Goal: Information Seeking & Learning: Learn about a topic

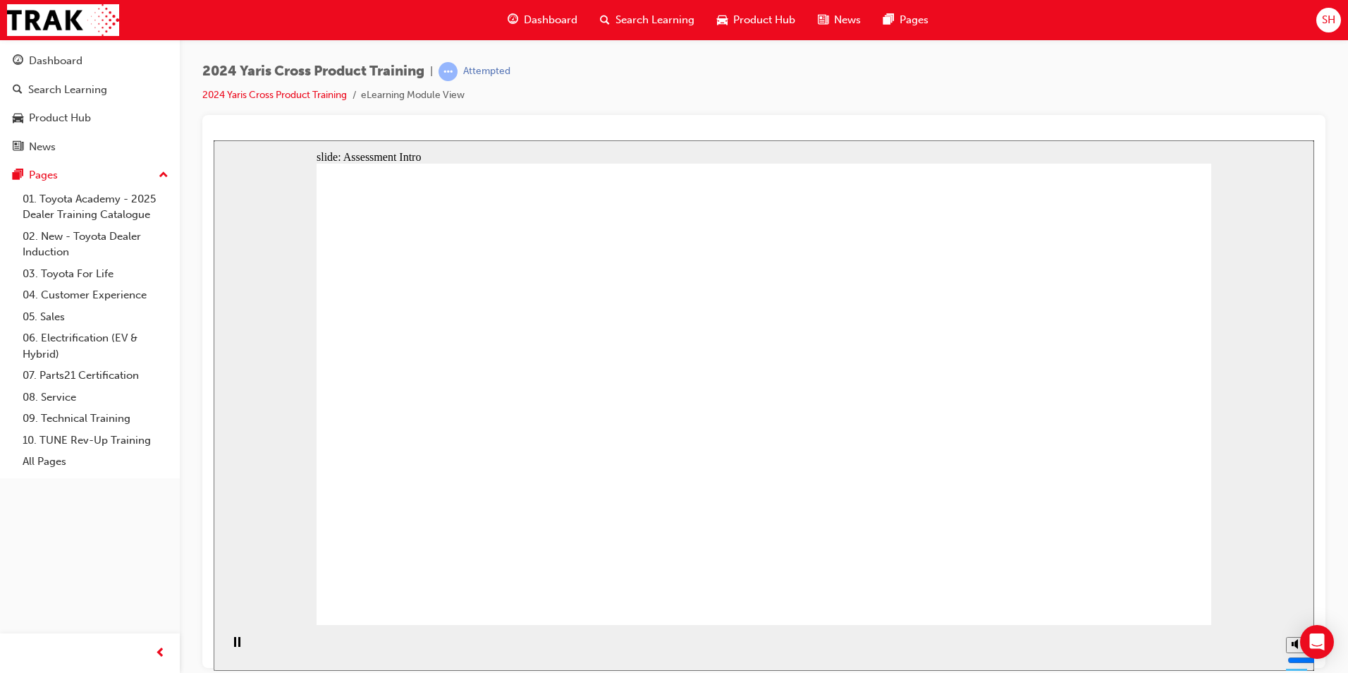
radio input "true"
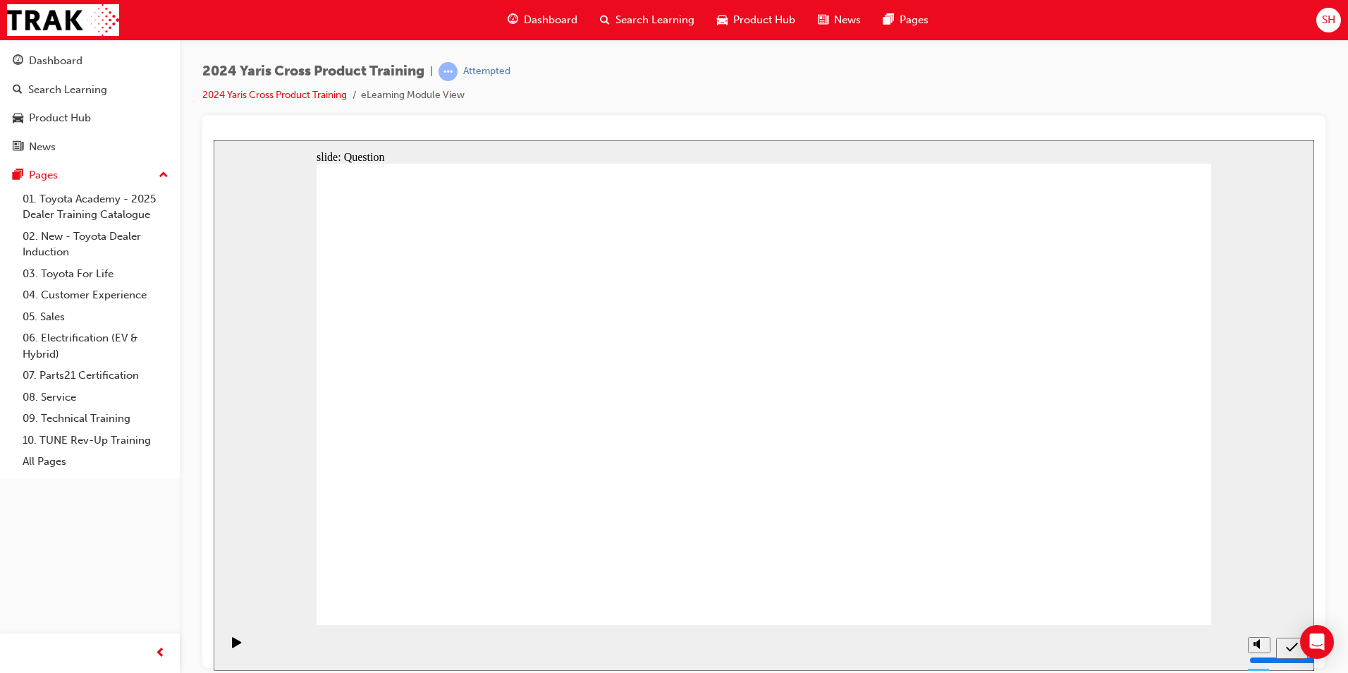
radio input "true"
drag, startPoint x: 1175, startPoint y: 588, endPoint x: 1146, endPoint y: 581, distance: 29.8
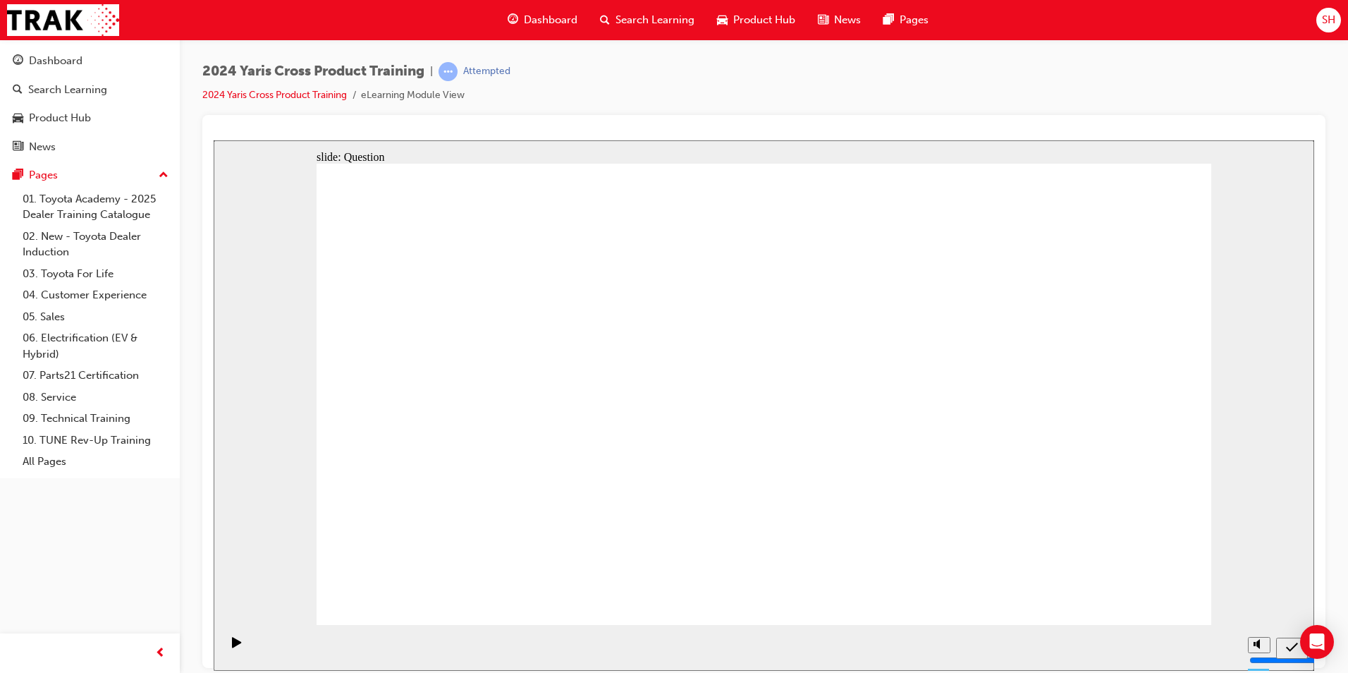
checkbox input "true"
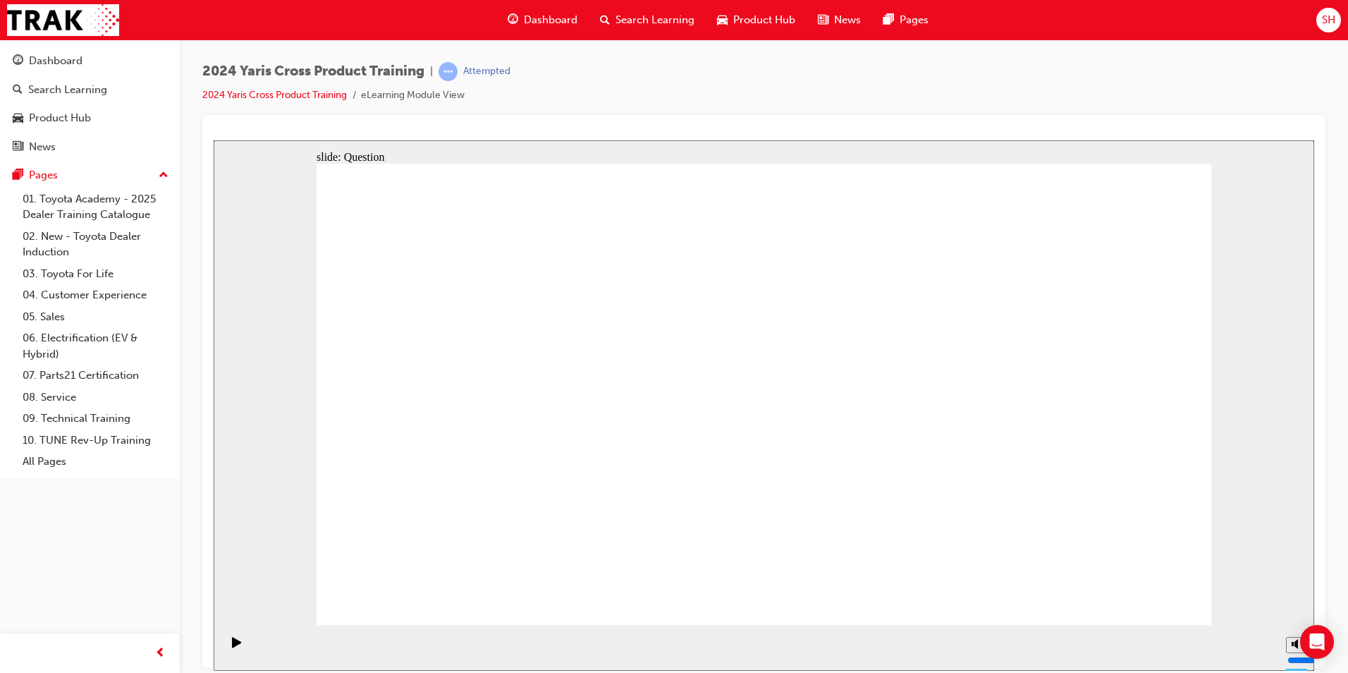
checkbox input "true"
radio input "true"
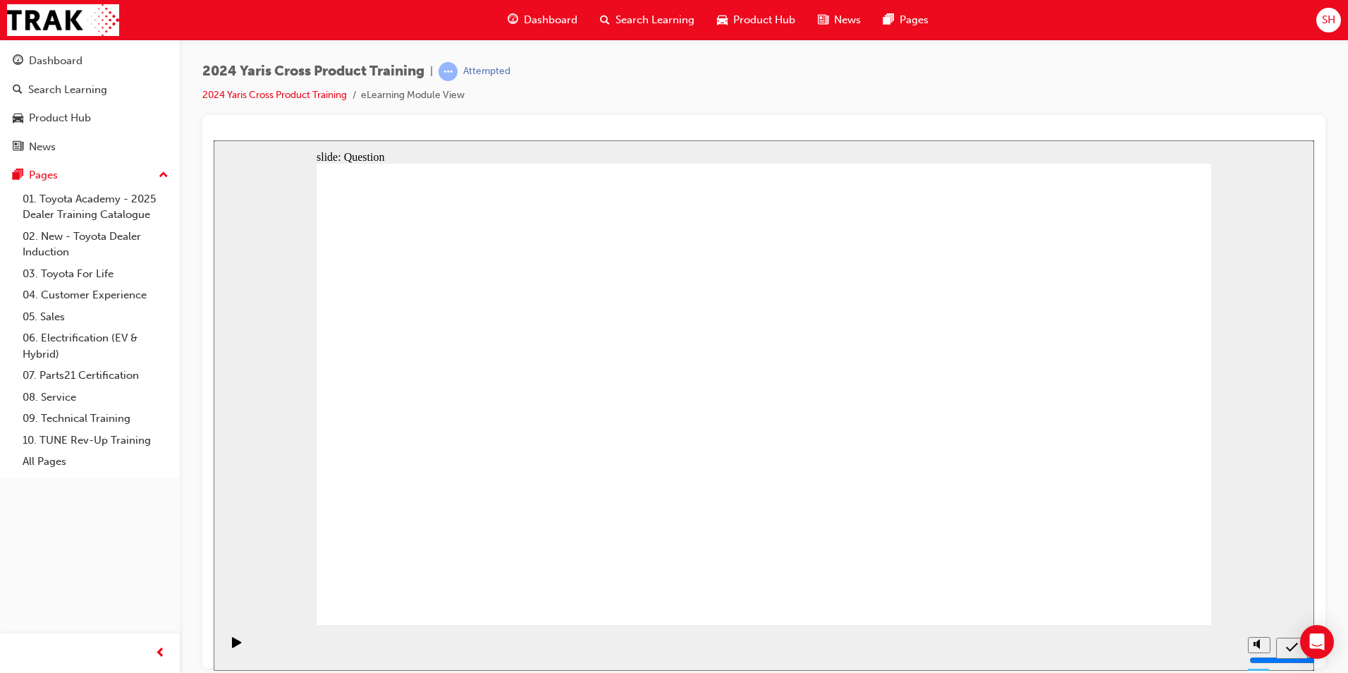
drag, startPoint x: 505, startPoint y: 561, endPoint x: 796, endPoint y: 398, distance: 333.3
drag, startPoint x: 824, startPoint y: 376, endPoint x: 463, endPoint y: 522, distance: 389.6
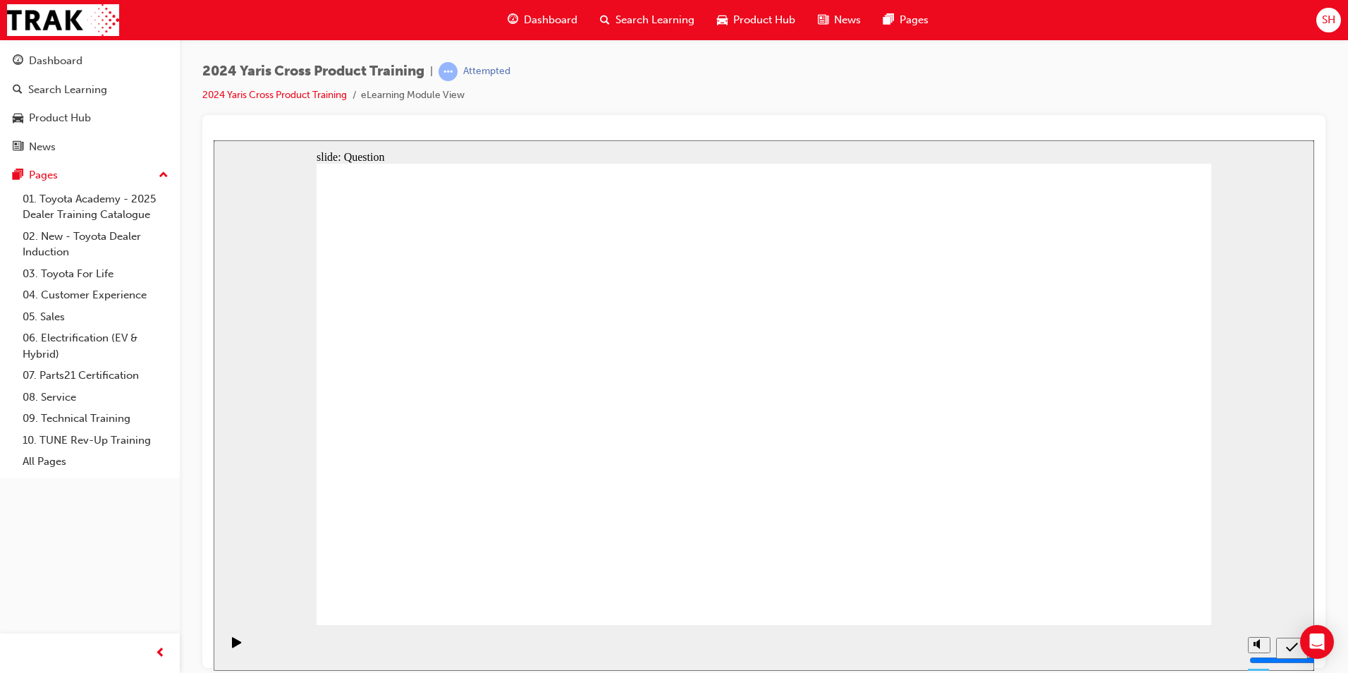
drag, startPoint x: 1073, startPoint y: 355, endPoint x: 697, endPoint y: 496, distance: 401.4
drag, startPoint x: 421, startPoint y: 378, endPoint x: 768, endPoint y: 507, distance: 370.8
drag, startPoint x: 681, startPoint y: 376, endPoint x: 1013, endPoint y: 532, distance: 367.1
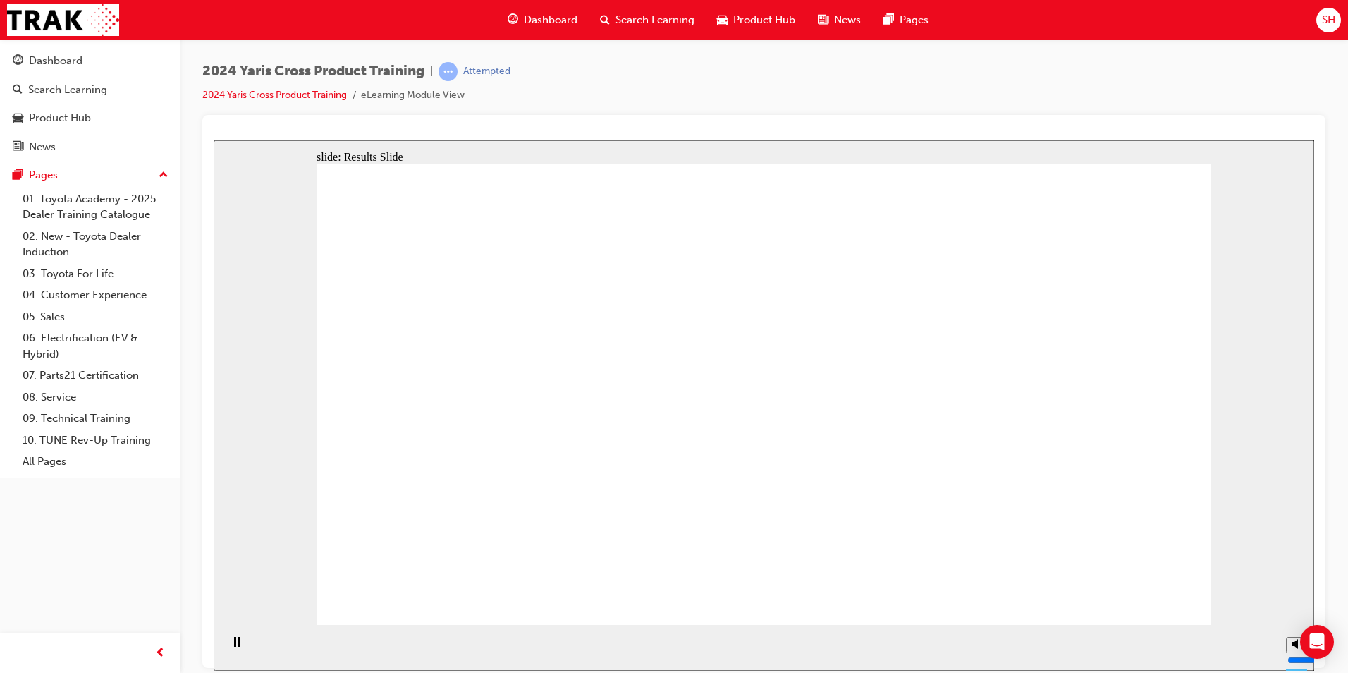
radio input "true"
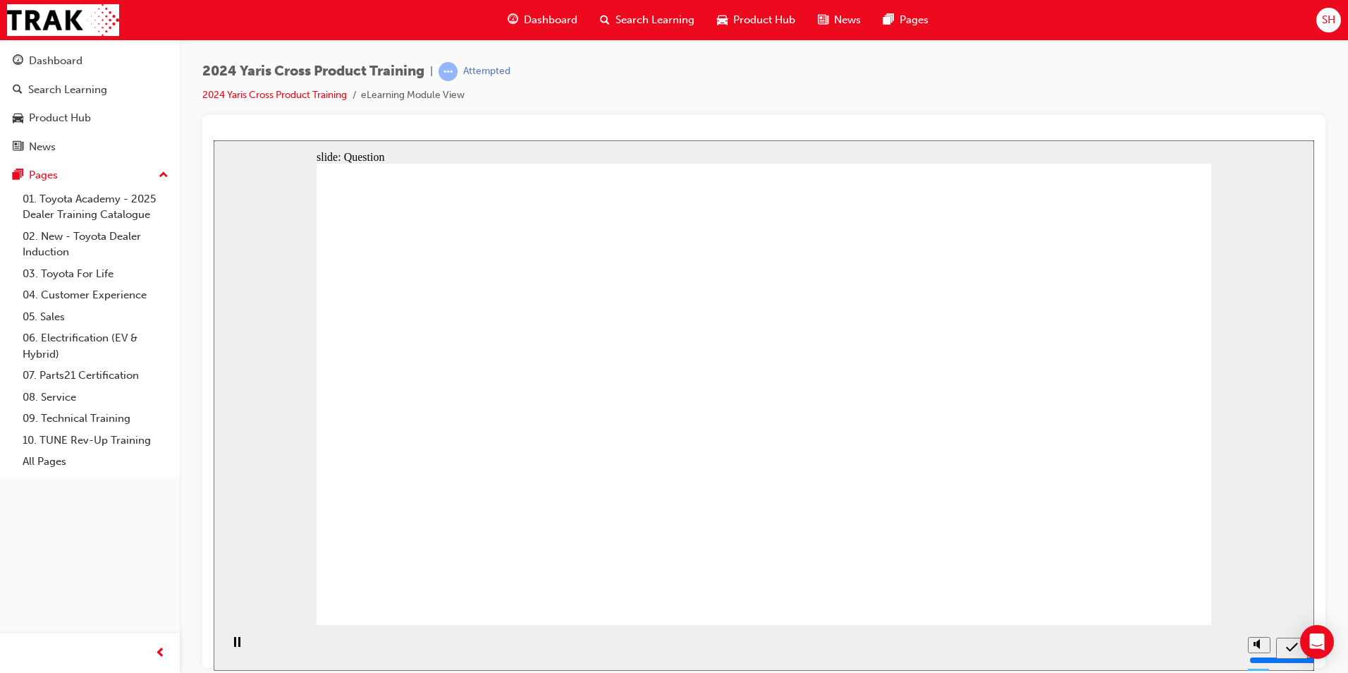
radio input "true"
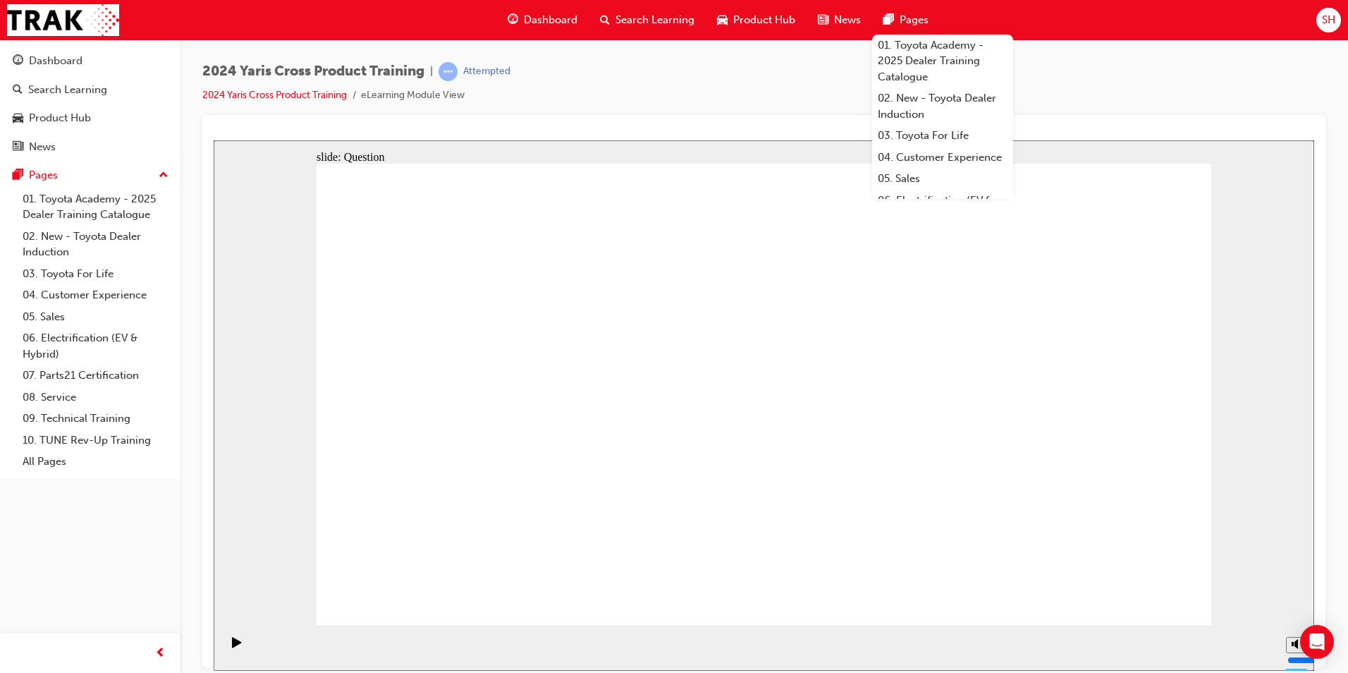
drag, startPoint x: 563, startPoint y: 379, endPoint x: 404, endPoint y: 337, distance: 164.2
checkbox input "true"
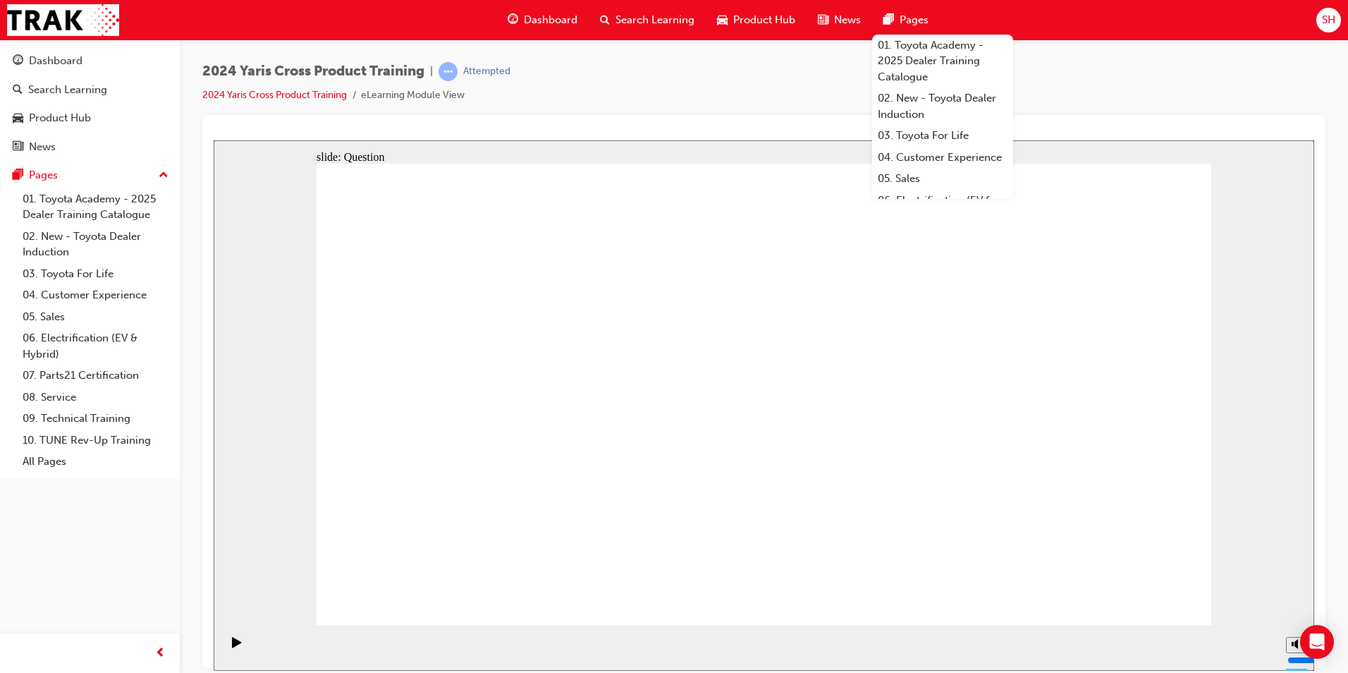
checkbox input "true"
radio input "true"
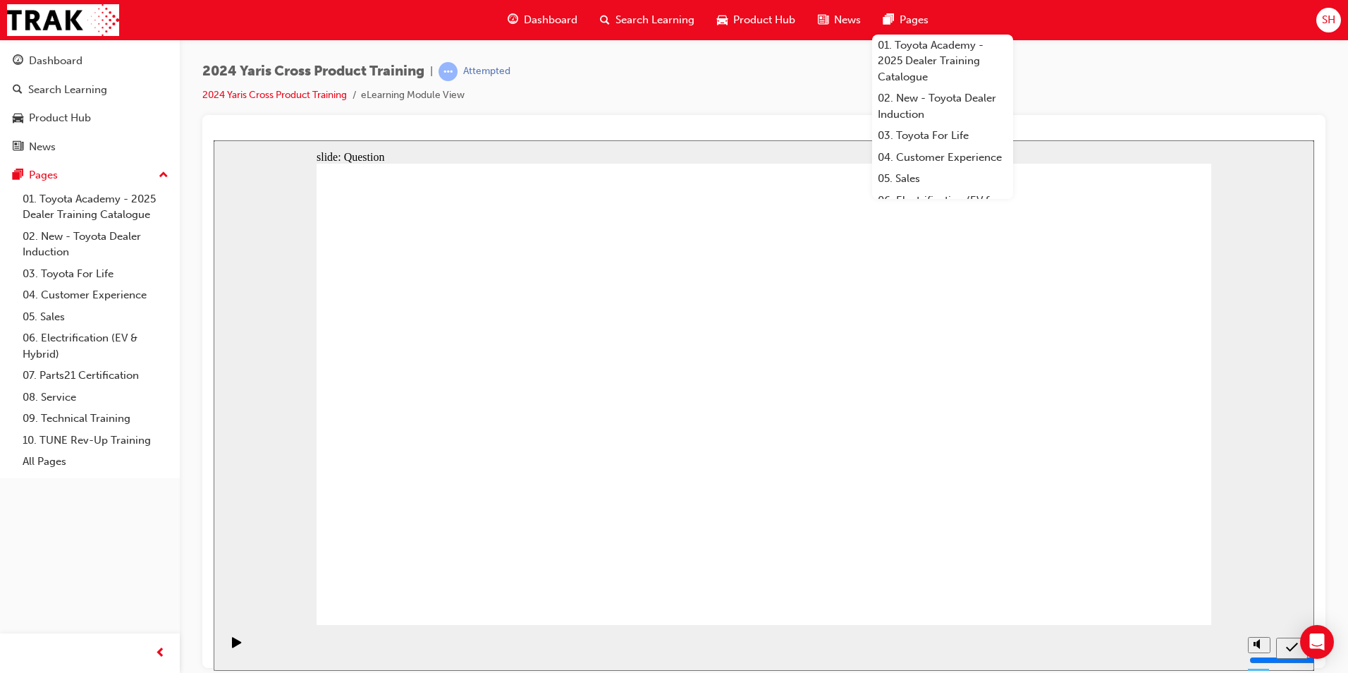
drag, startPoint x: 893, startPoint y: 361, endPoint x: 563, endPoint y: 529, distance: 370.2
drag, startPoint x: 648, startPoint y: 372, endPoint x: 979, endPoint y: 525, distance: 364.3
drag, startPoint x: 1077, startPoint y: 379, endPoint x: 693, endPoint y: 530, distance: 413.1
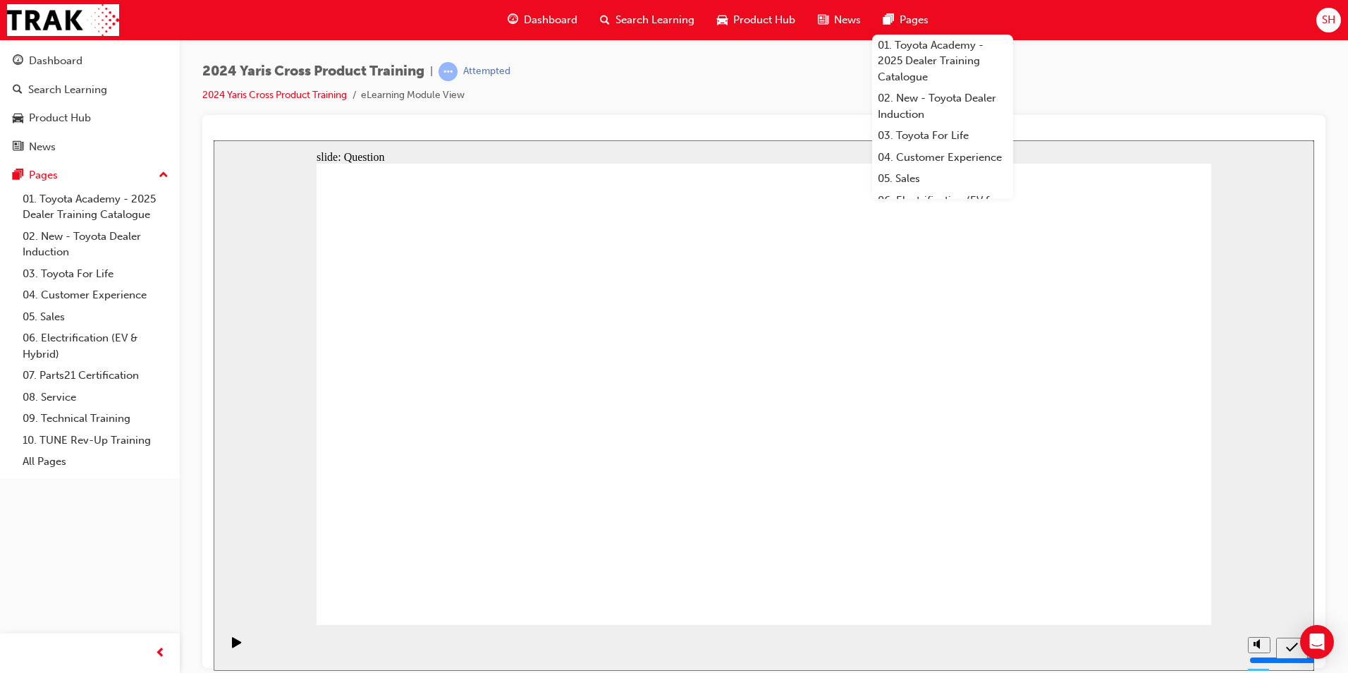
drag, startPoint x: 441, startPoint y: 384, endPoint x: 747, endPoint y: 520, distance: 334.9
click at [816, 91] on div "2024 Yaris Cross Product Training | Attempted 2024 Yaris Cross Product Training…" at bounding box center [763, 88] width 1123 height 53
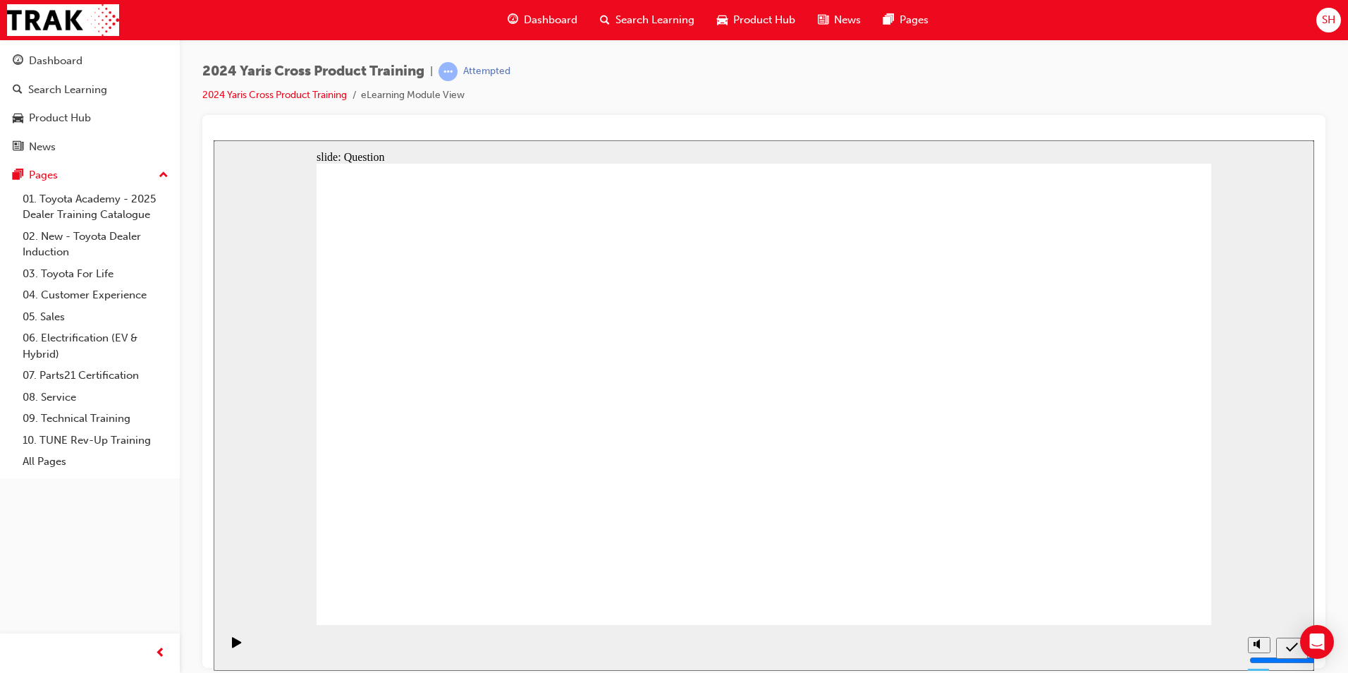
radio input "true"
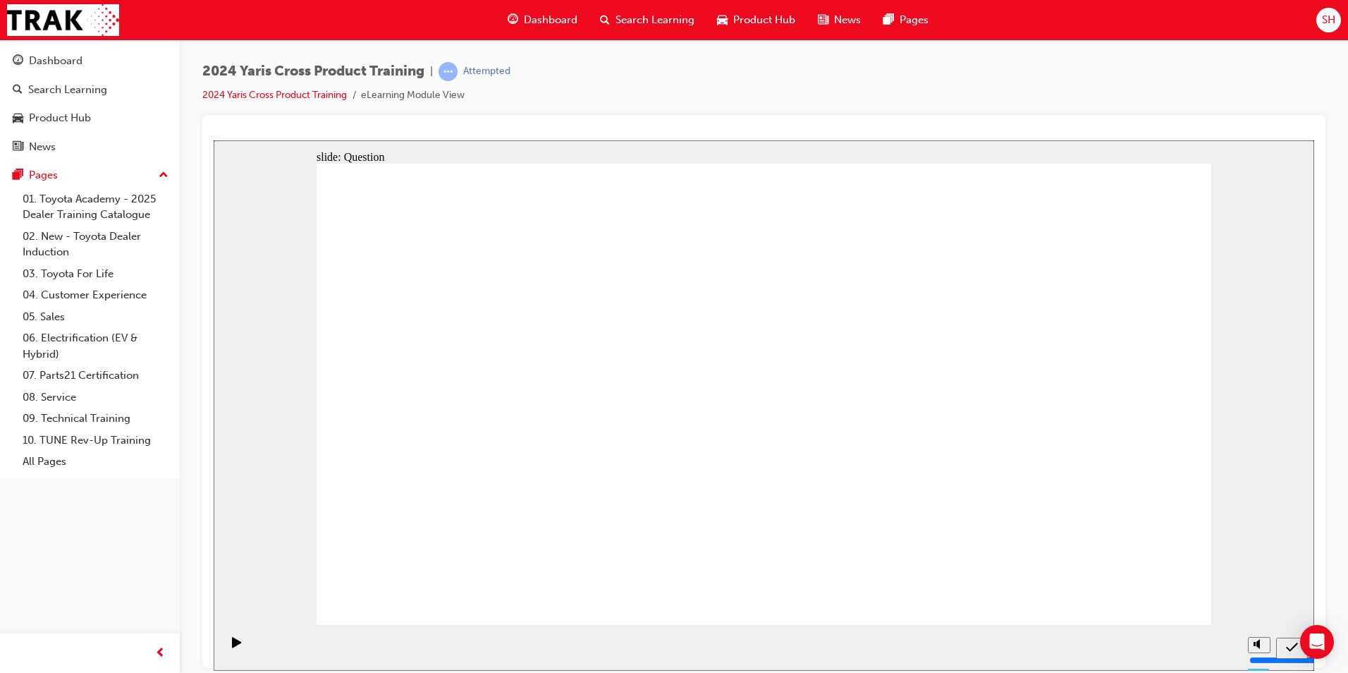
radio input "true"
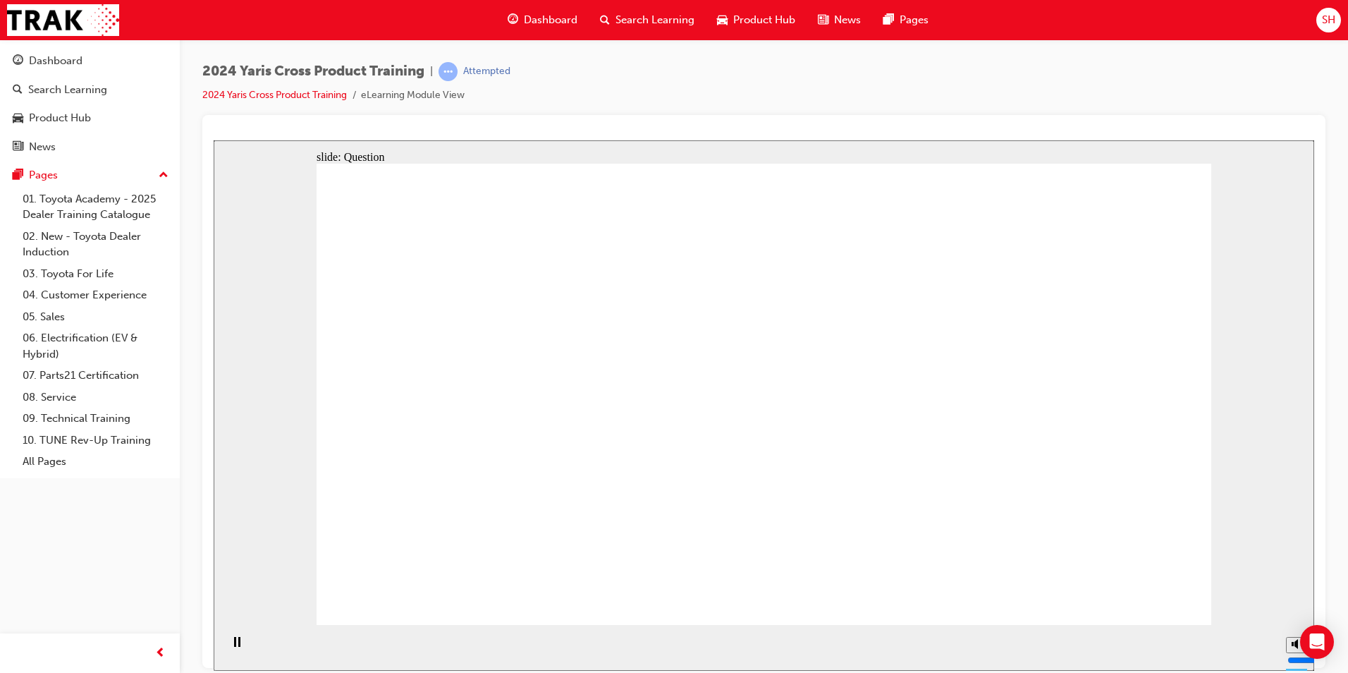
checkbox input "true"
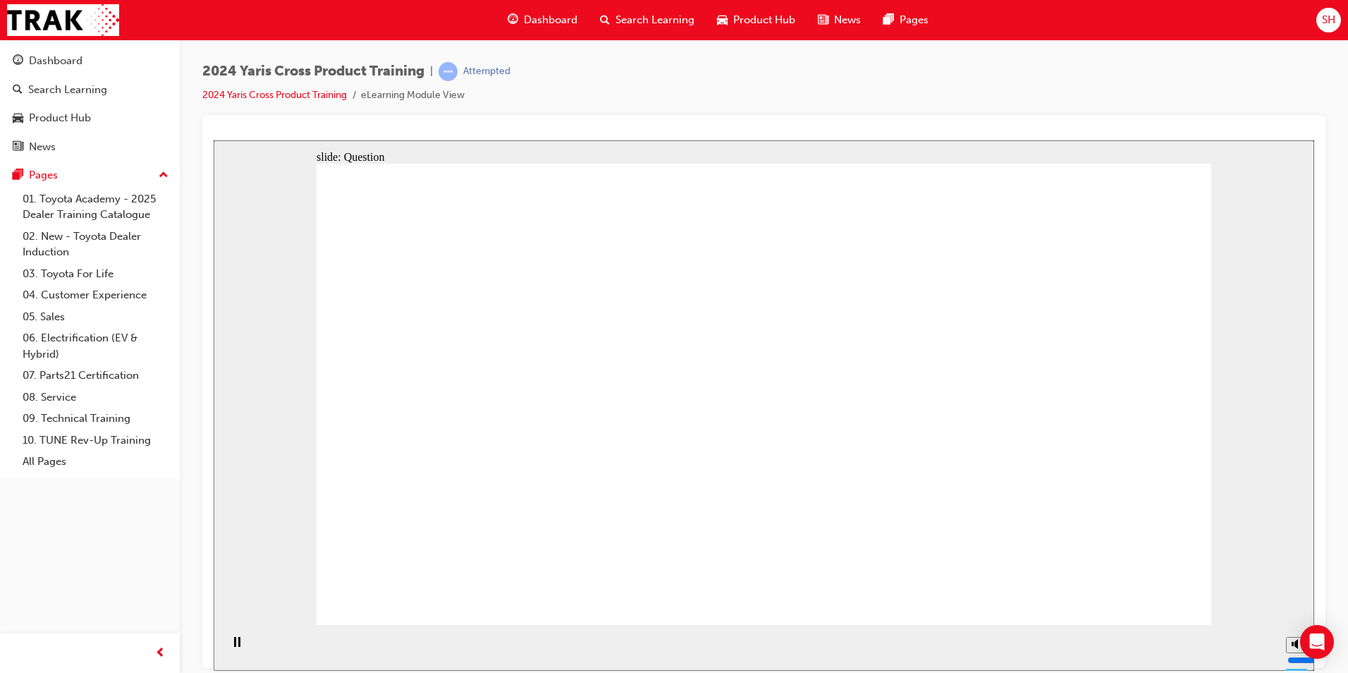
radio input "true"
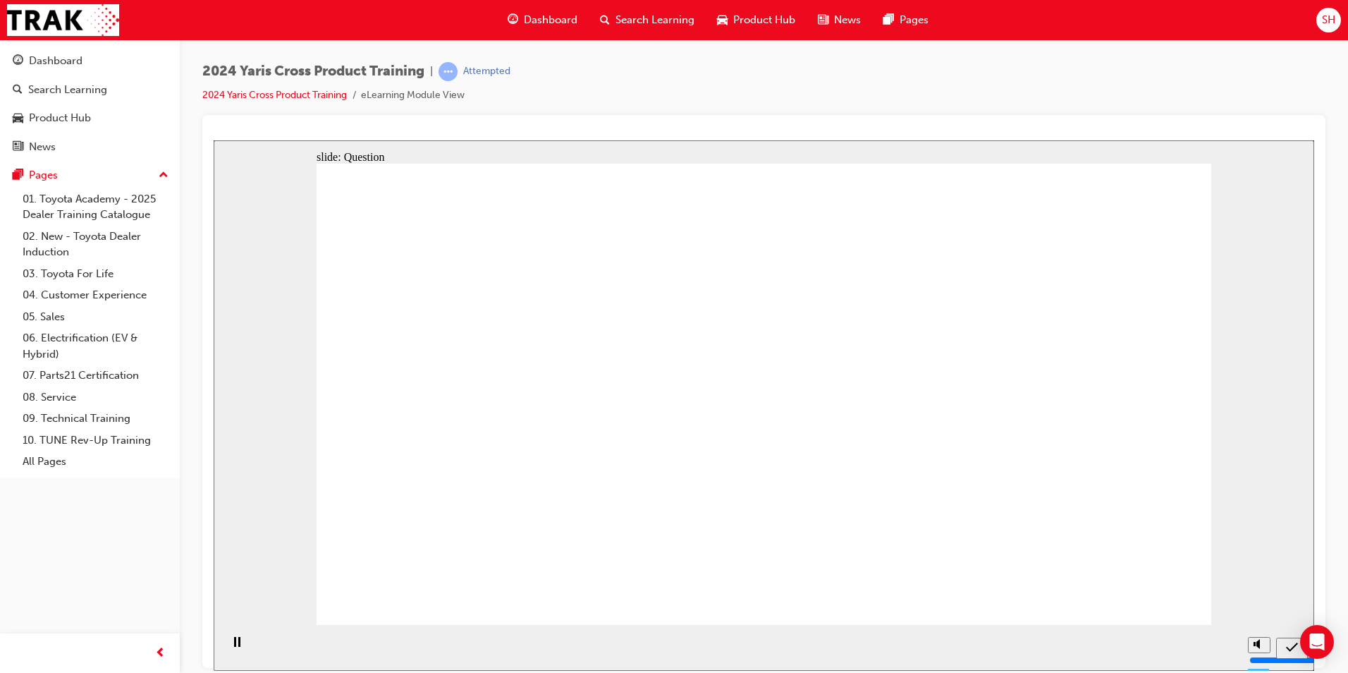
drag, startPoint x: 873, startPoint y: 372, endPoint x: 553, endPoint y: 514, distance: 350.3
drag, startPoint x: 679, startPoint y: 356, endPoint x: 1025, endPoint y: 527, distance: 386.3
drag, startPoint x: 1063, startPoint y: 368, endPoint x: 688, endPoint y: 518, distance: 404.0
drag, startPoint x: 515, startPoint y: 365, endPoint x: 864, endPoint y: 527, distance: 384.8
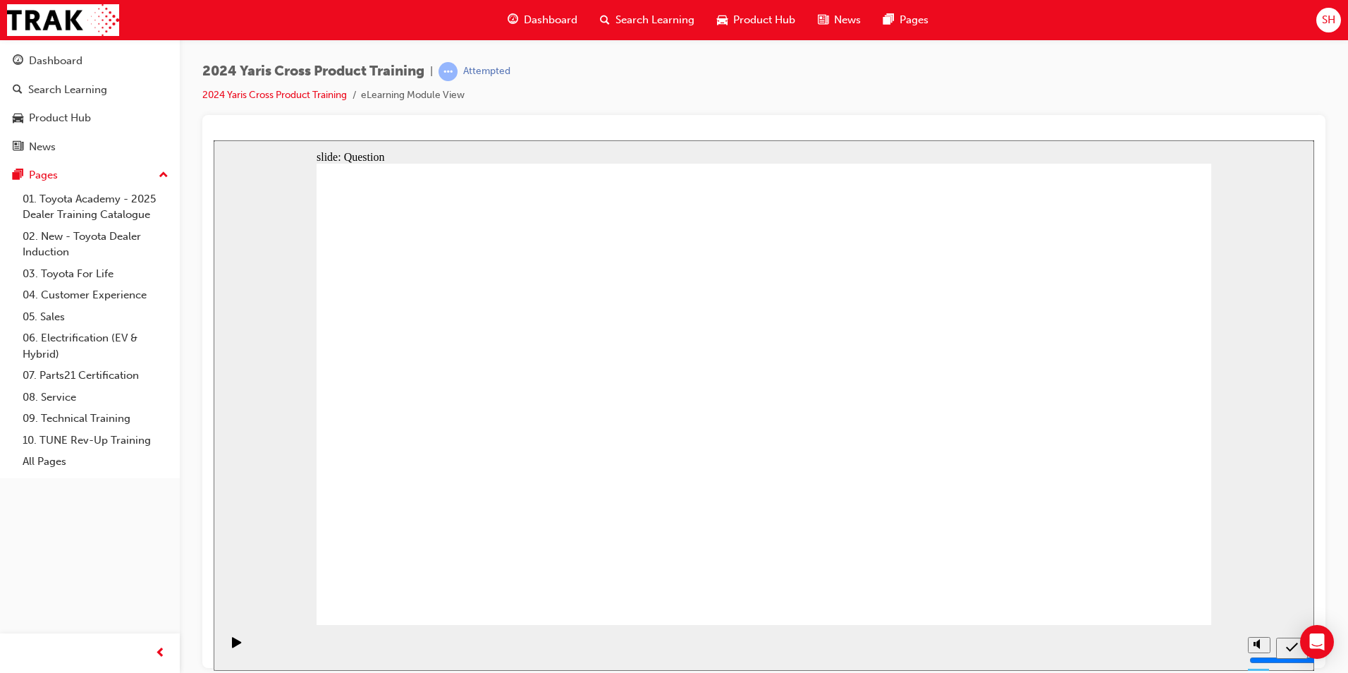
click at [81, 68] on div "Dashboard" at bounding box center [56, 61] width 54 height 16
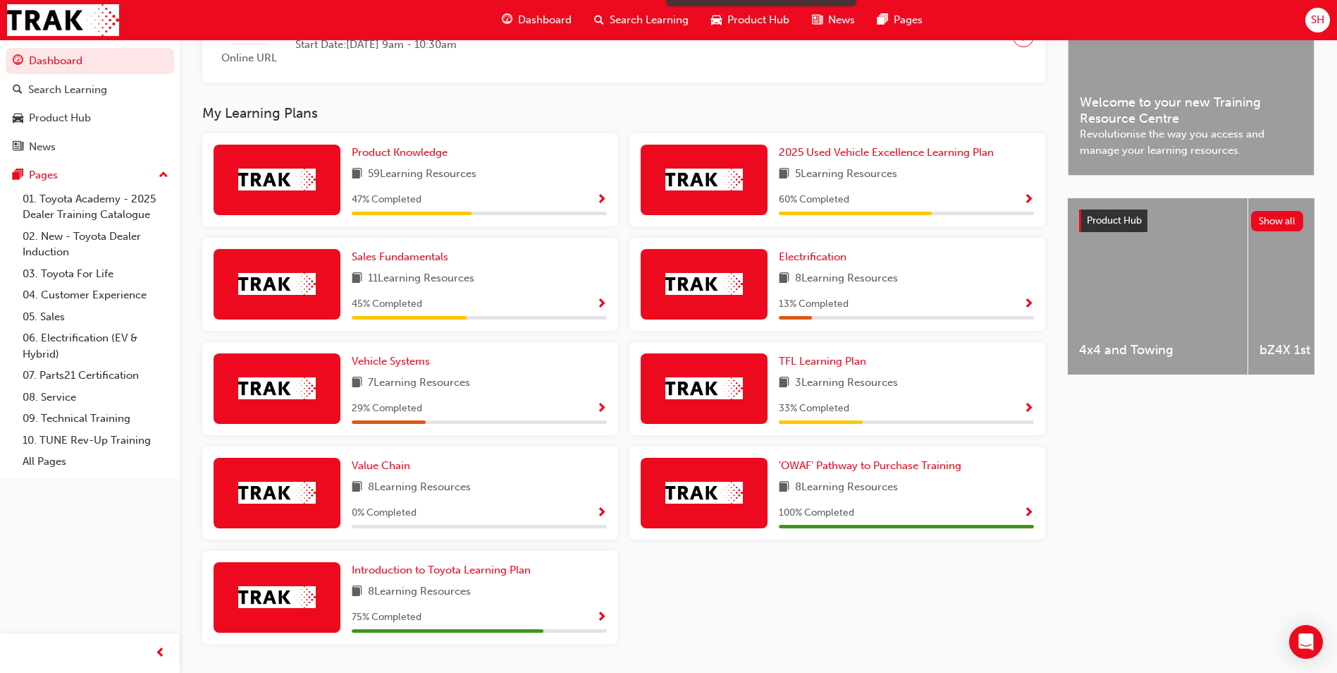
scroll to position [442, 0]
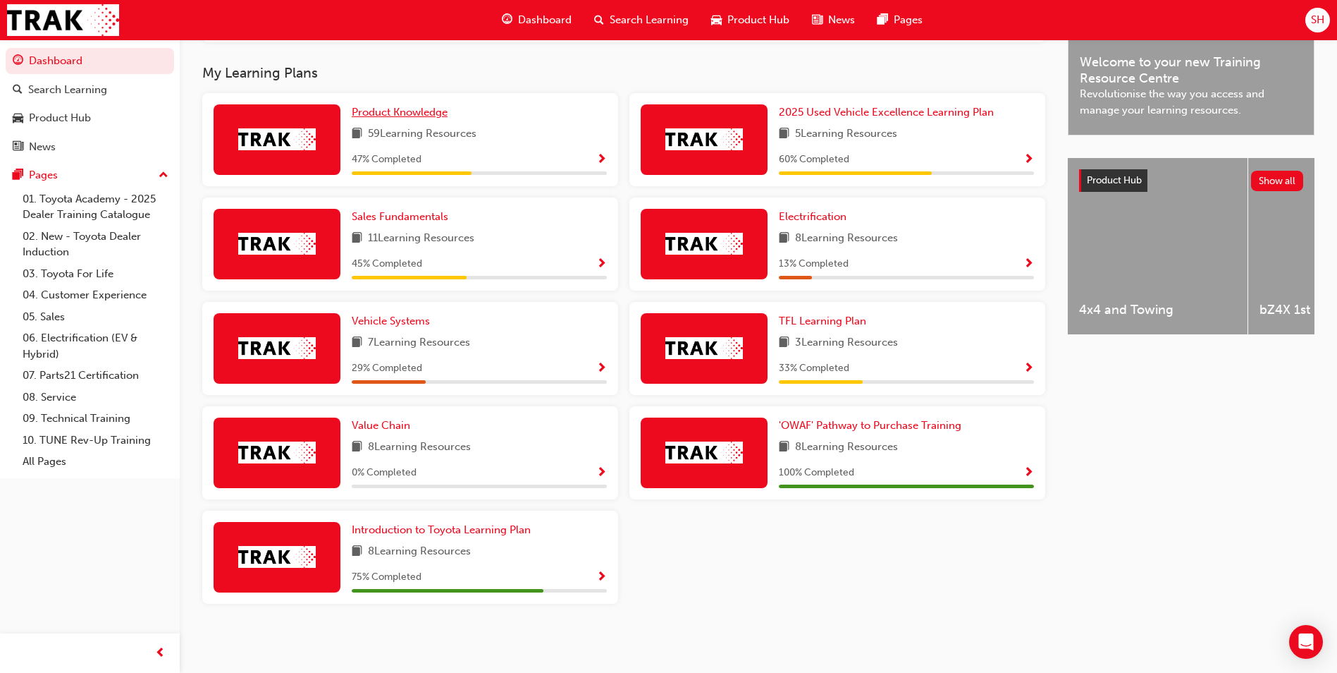
click at [400, 117] on span "Product Knowledge" at bounding box center [400, 112] width 96 height 13
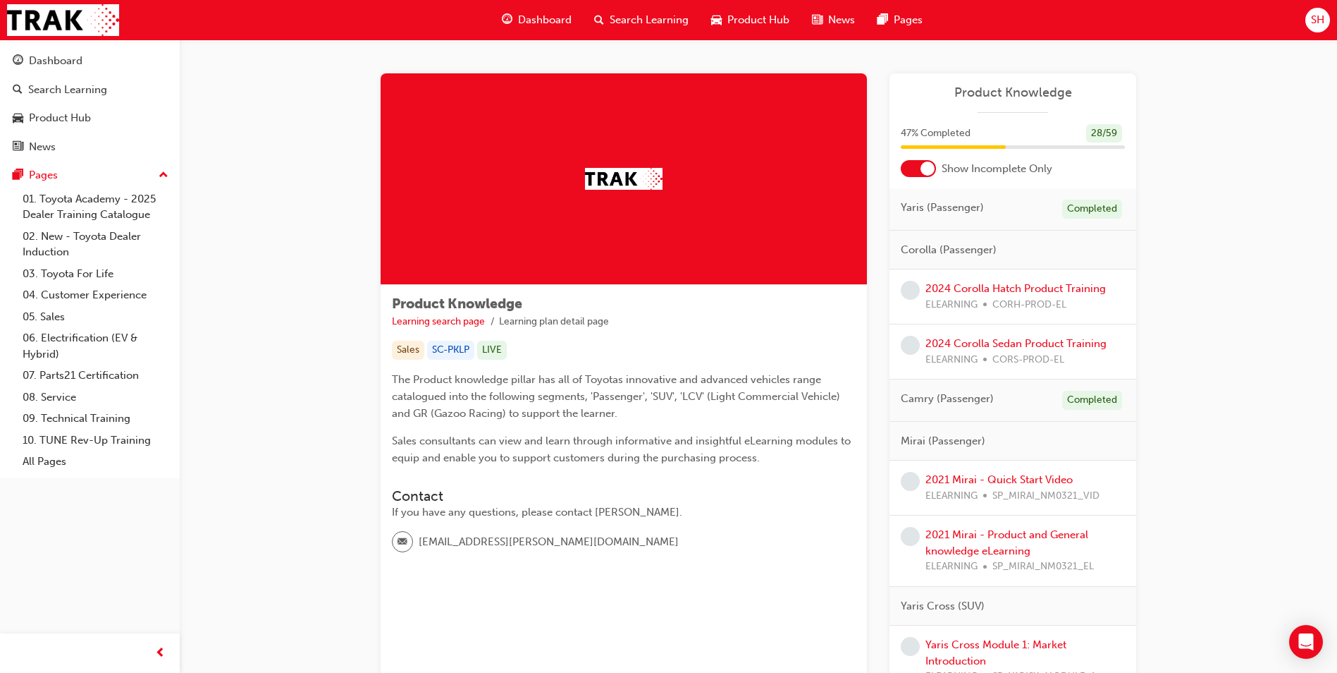
click at [921, 161] on div at bounding box center [918, 168] width 35 height 17
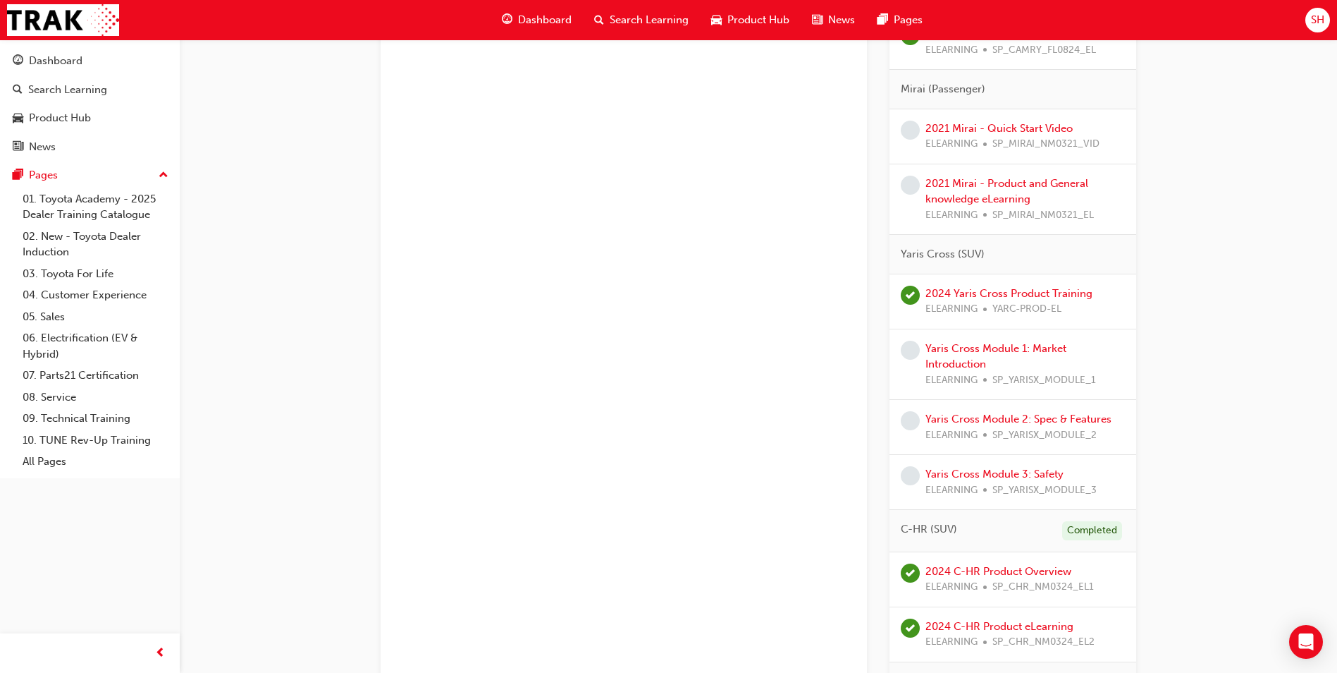
scroll to position [635, 0]
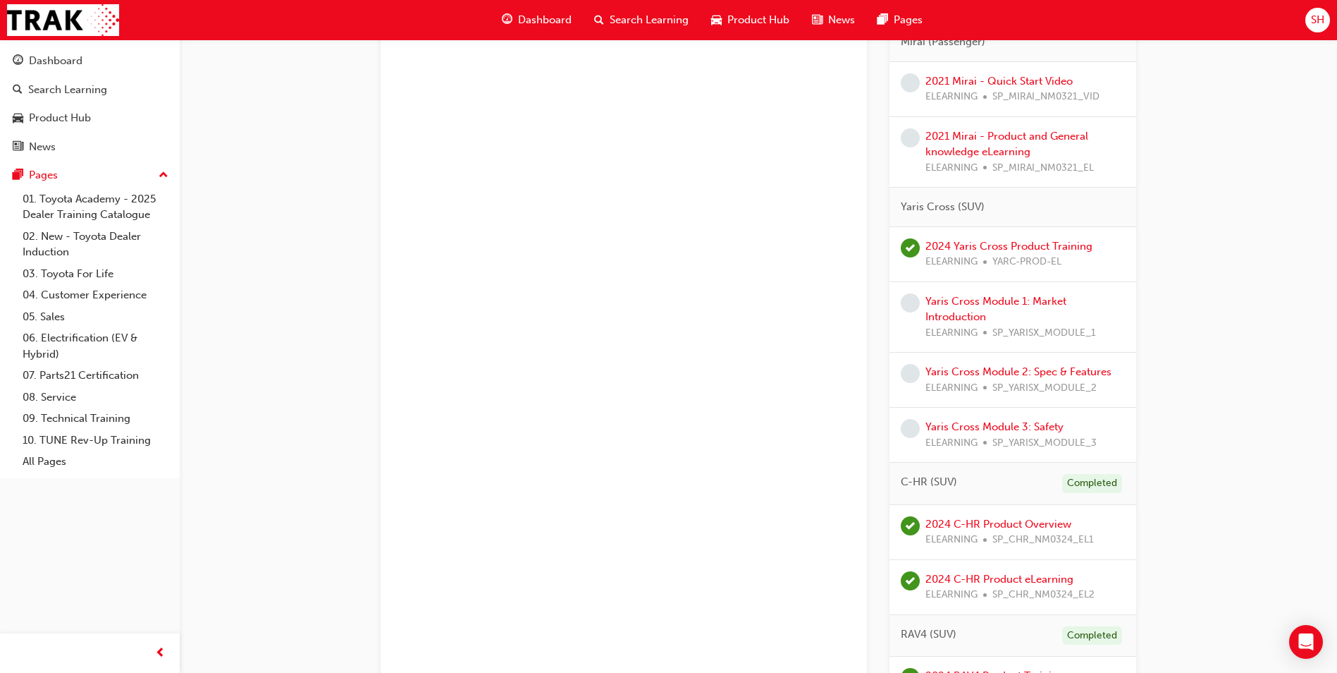
click at [975, 308] on div "Yaris Cross Module 1: Market Introduction ELEARNING SP_YARISX_MODULE_1" at bounding box center [1026, 317] width 200 height 48
click at [978, 302] on link "Yaris Cross Module 1: Market Introduction" at bounding box center [996, 309] width 141 height 29
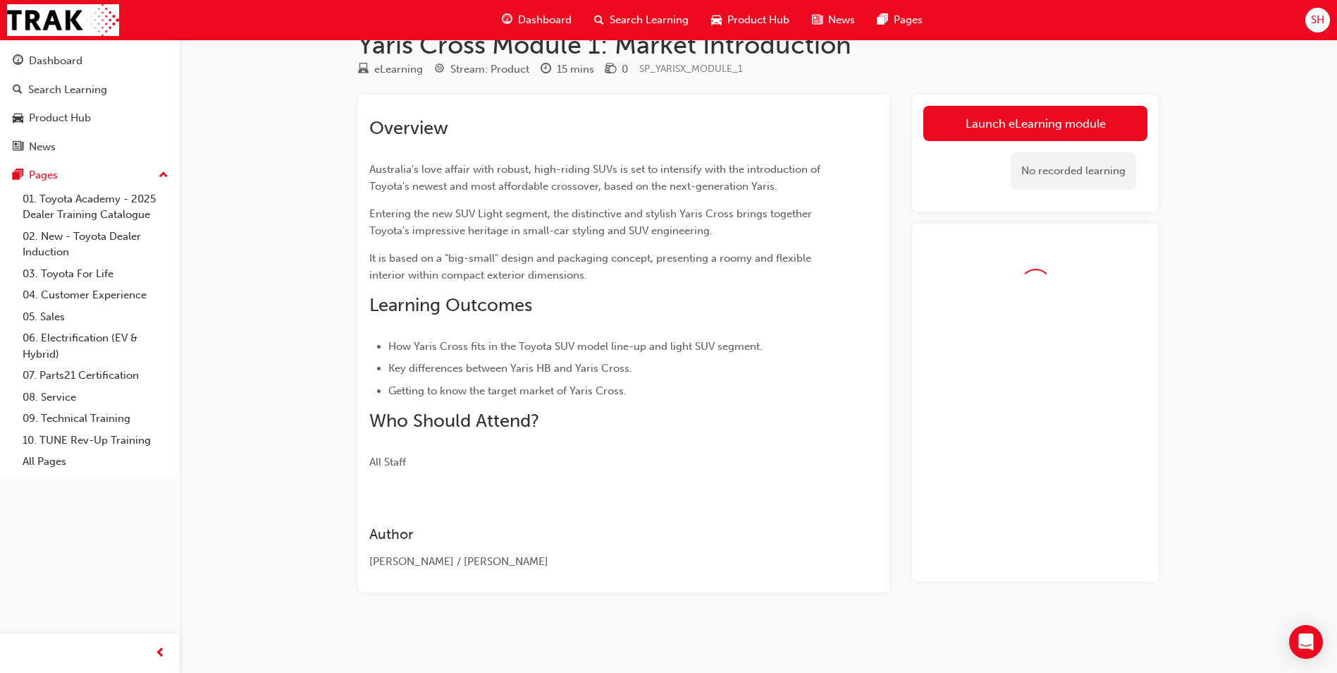
scroll to position [32, 0]
click at [1038, 130] on link "Launch eLearning module" at bounding box center [1036, 123] width 224 height 35
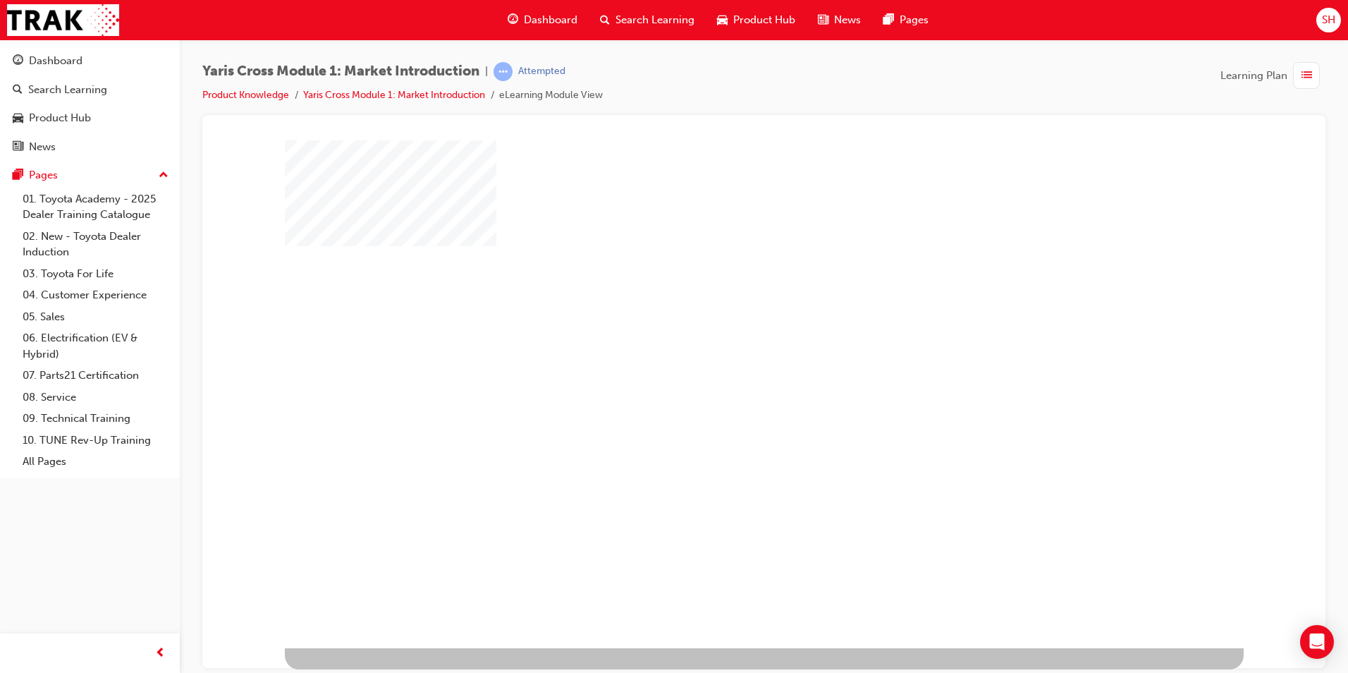
click at [723, 353] on div "play" at bounding box center [723, 353] width 0 height 0
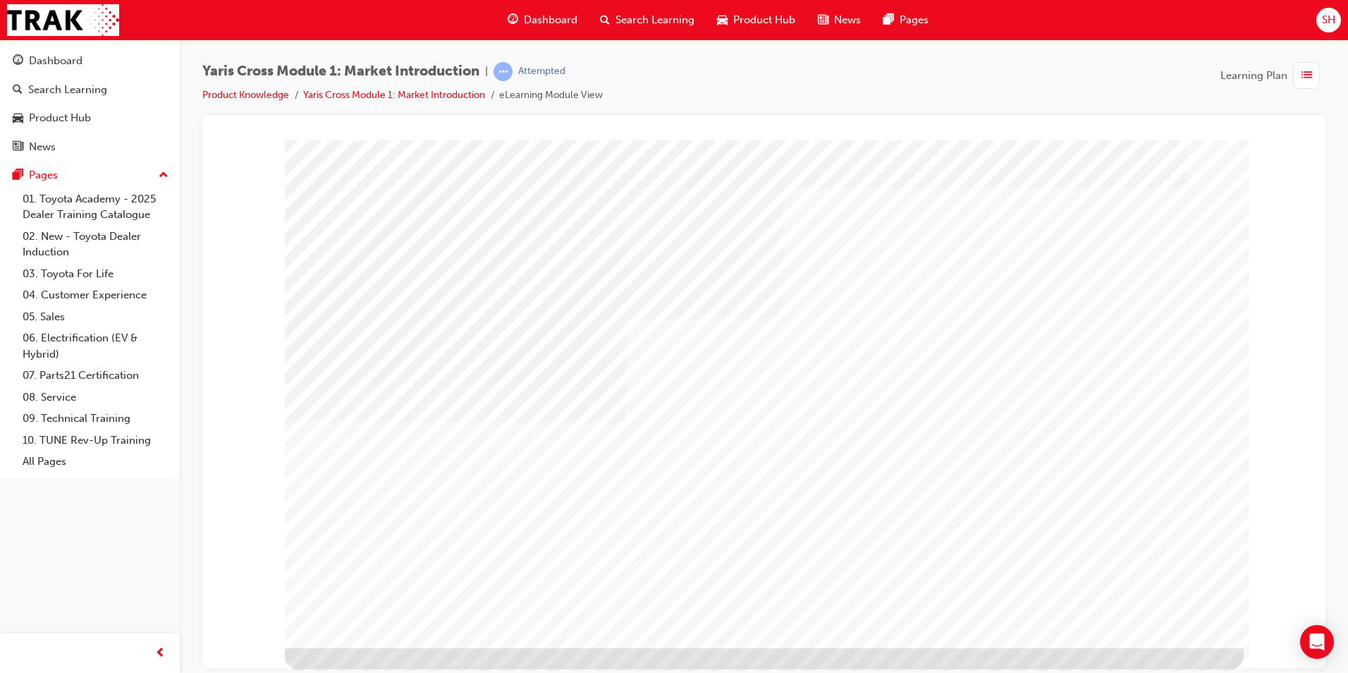
click at [262, 145] on div at bounding box center [763, 145] width 1089 height 0
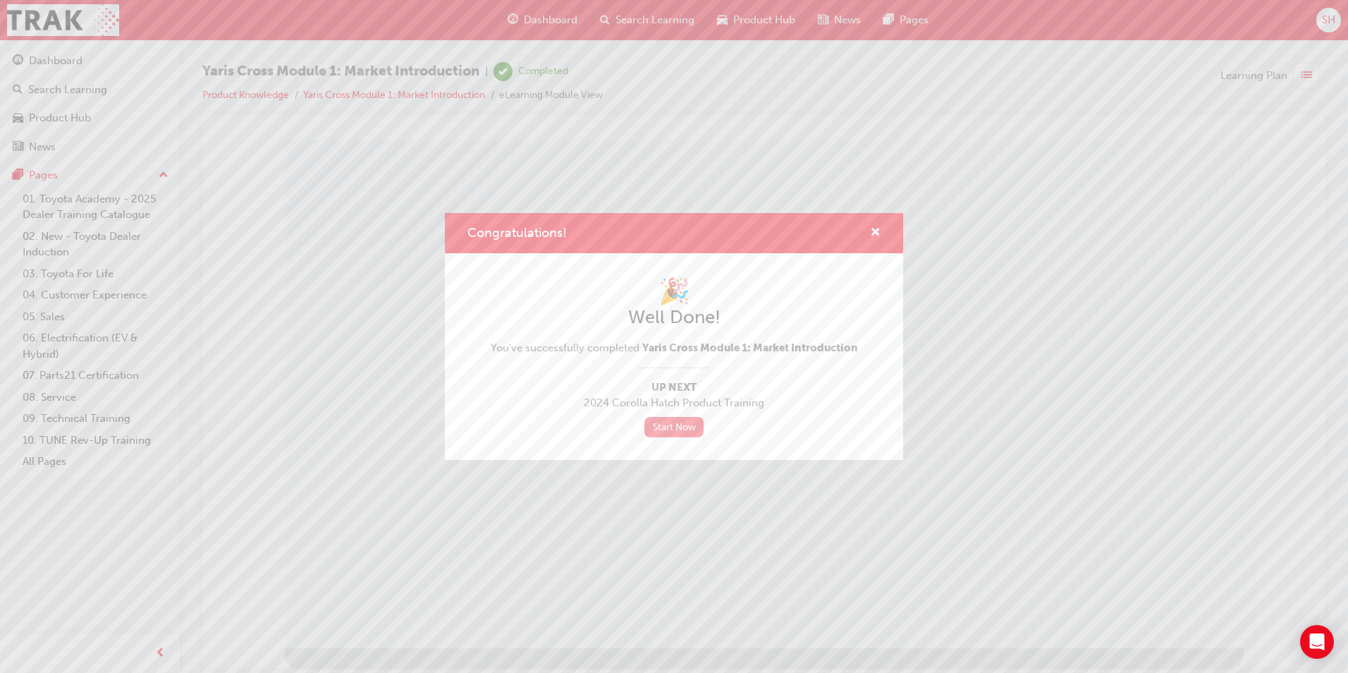
click at [671, 424] on link "Start Now" at bounding box center [673, 427] width 59 height 20
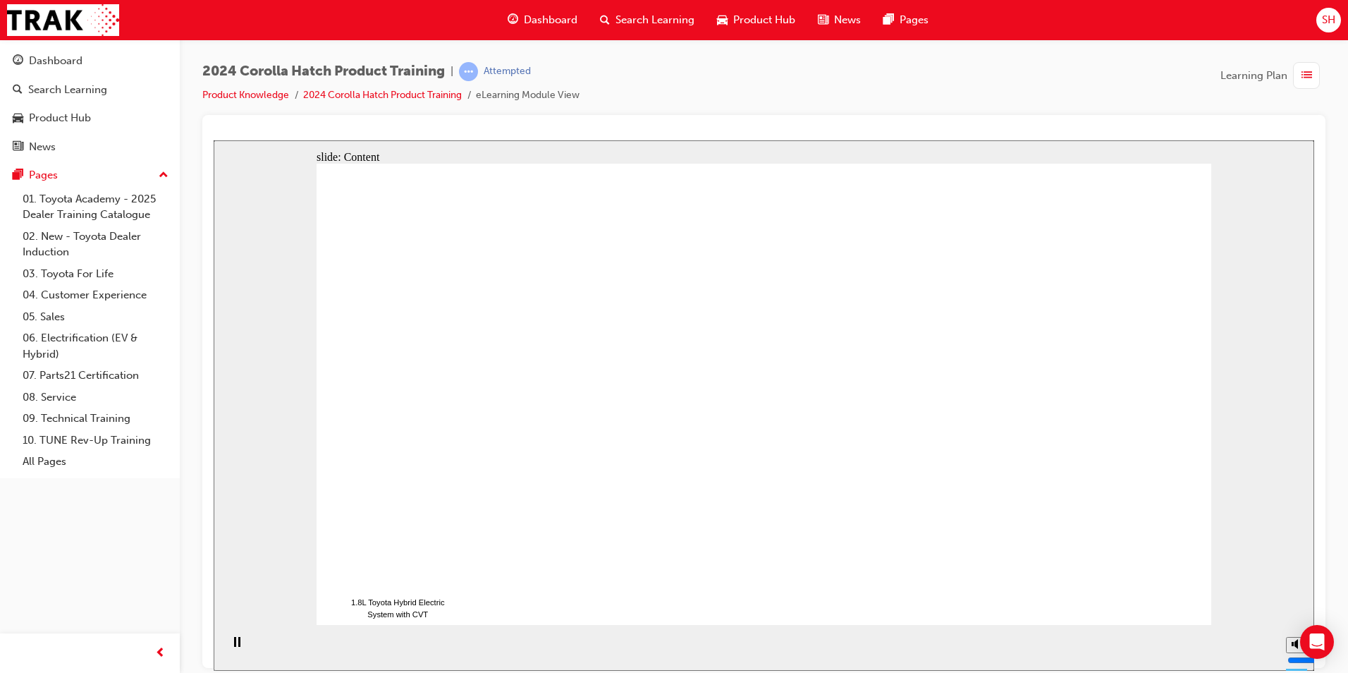
drag, startPoint x: 1109, startPoint y: 600, endPoint x: 1141, endPoint y: 583, distance: 36.0
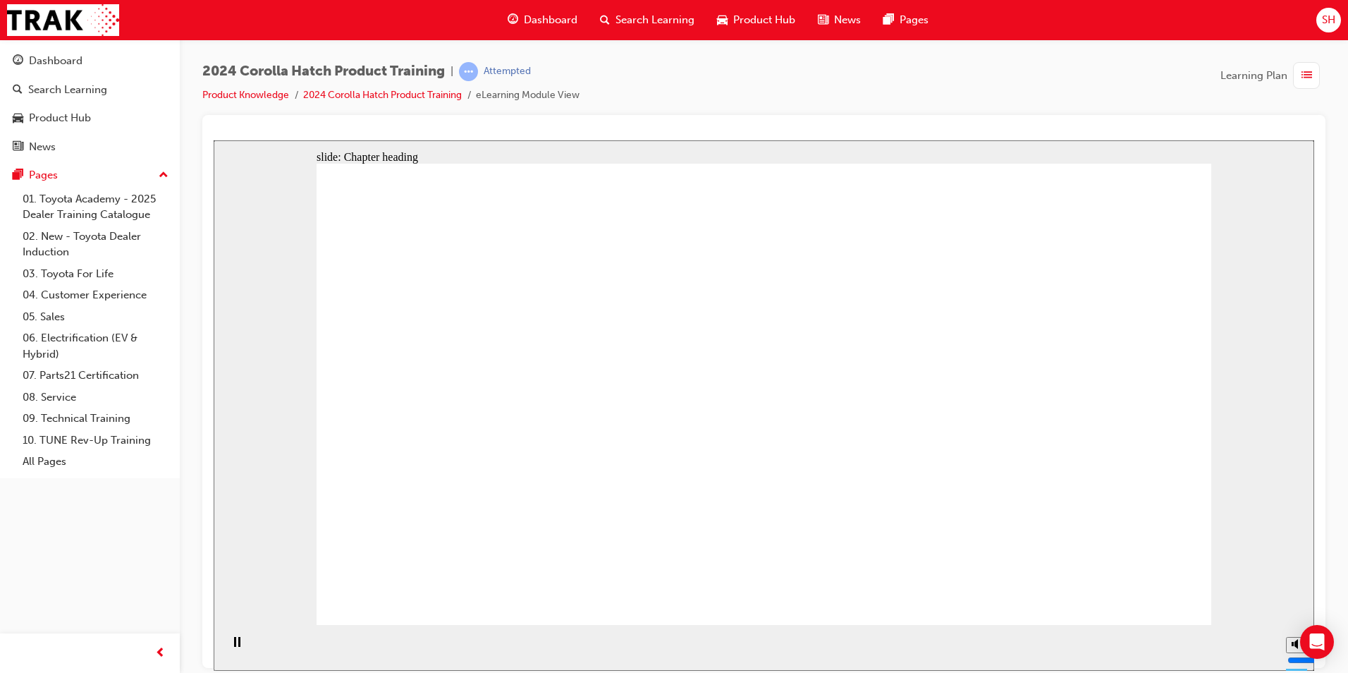
drag, startPoint x: 470, startPoint y: 422, endPoint x: 492, endPoint y: 428, distance: 22.8
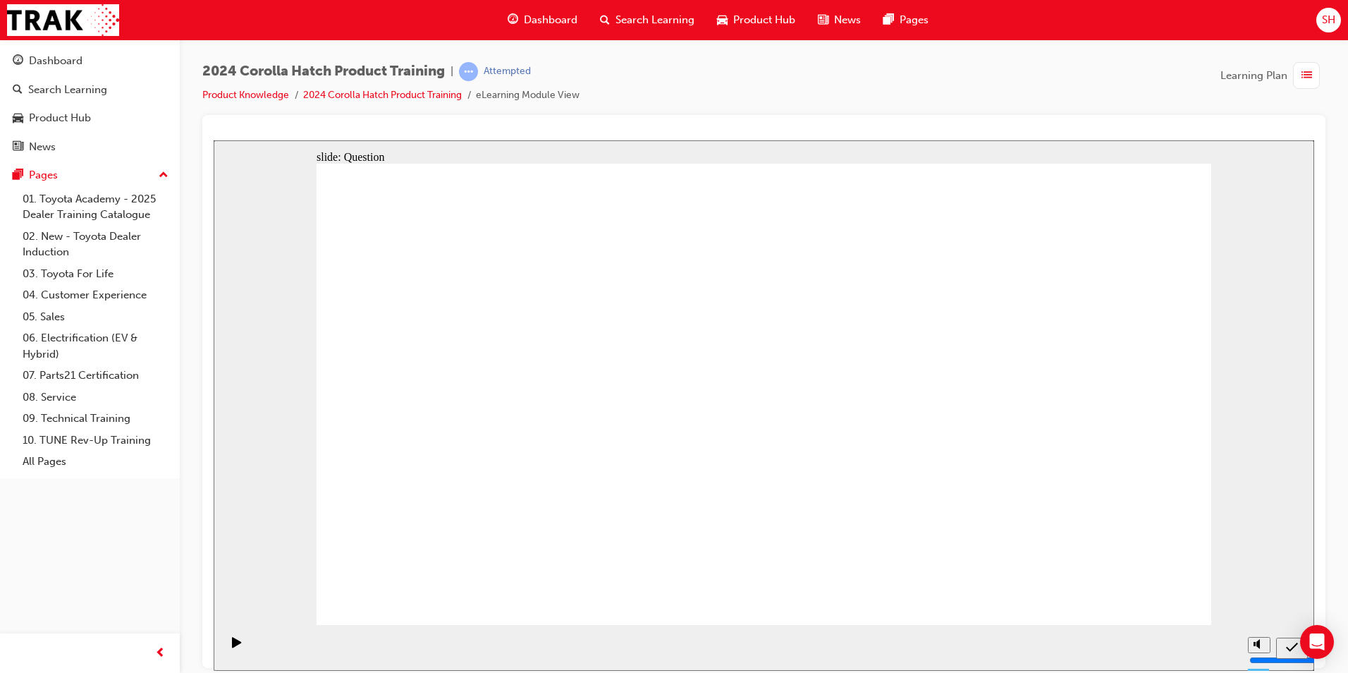
radio input "true"
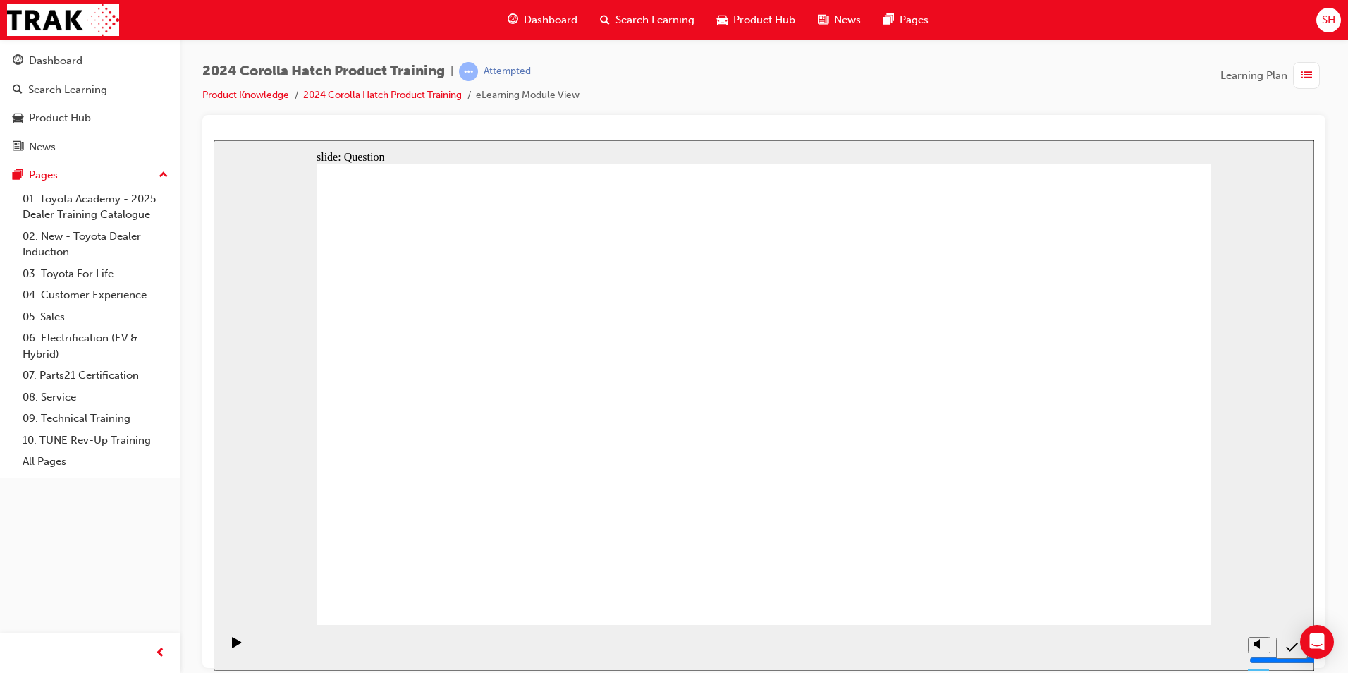
radio input "true"
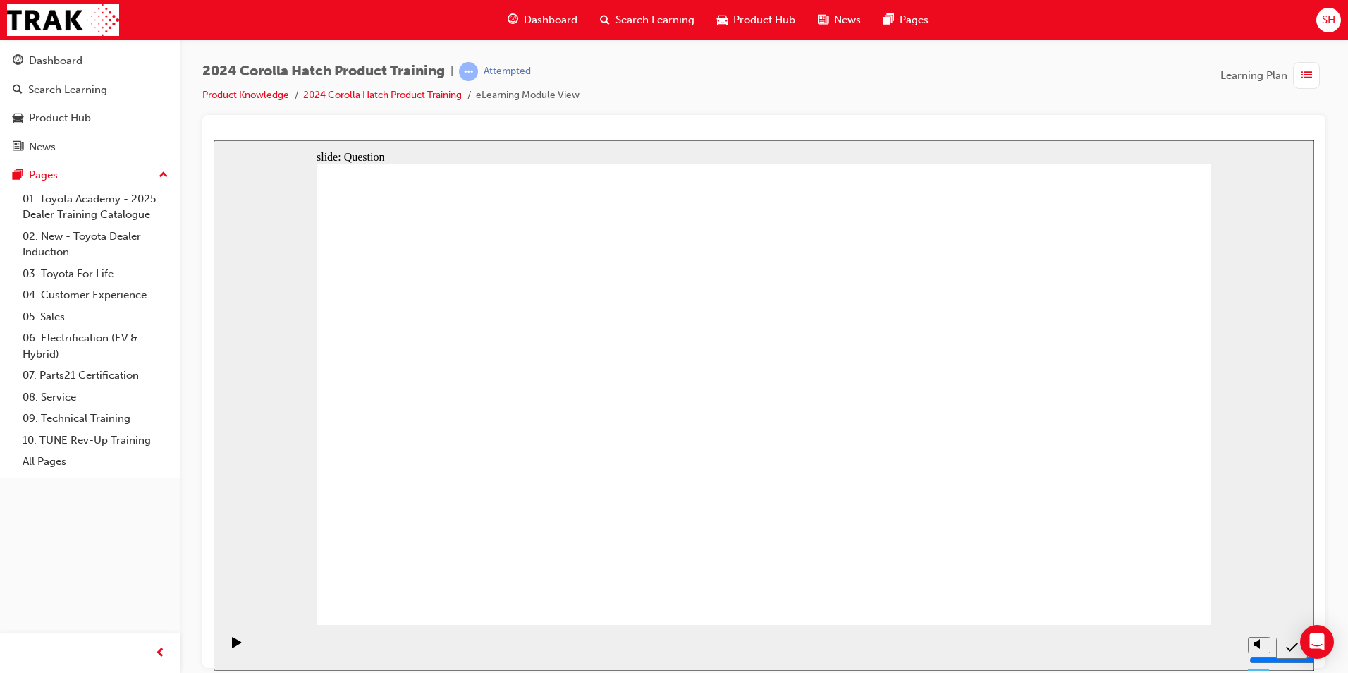
radio input "true"
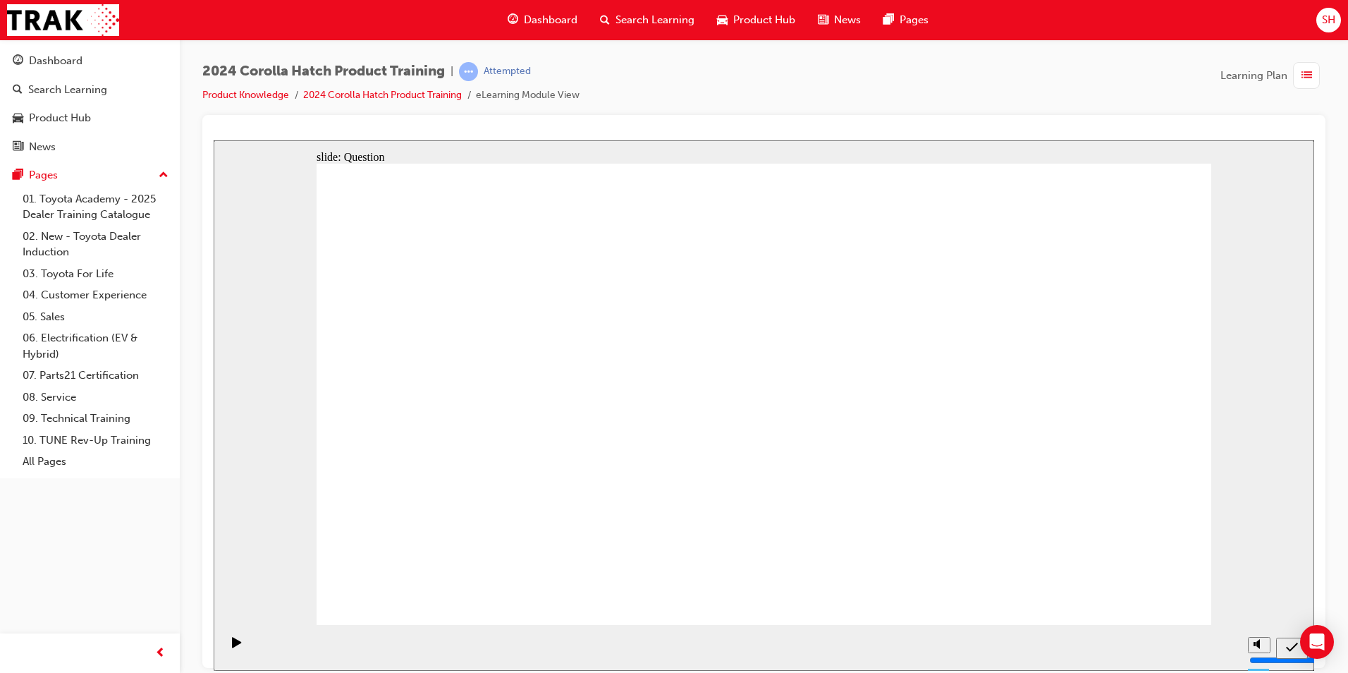
drag, startPoint x: 484, startPoint y: 549, endPoint x: 625, endPoint y: 406, distance: 200.9
drag, startPoint x: 606, startPoint y: 386, endPoint x: 453, endPoint y: 547, distance: 221.9
drag, startPoint x: 484, startPoint y: 352, endPoint x: 630, endPoint y: 491, distance: 201.5
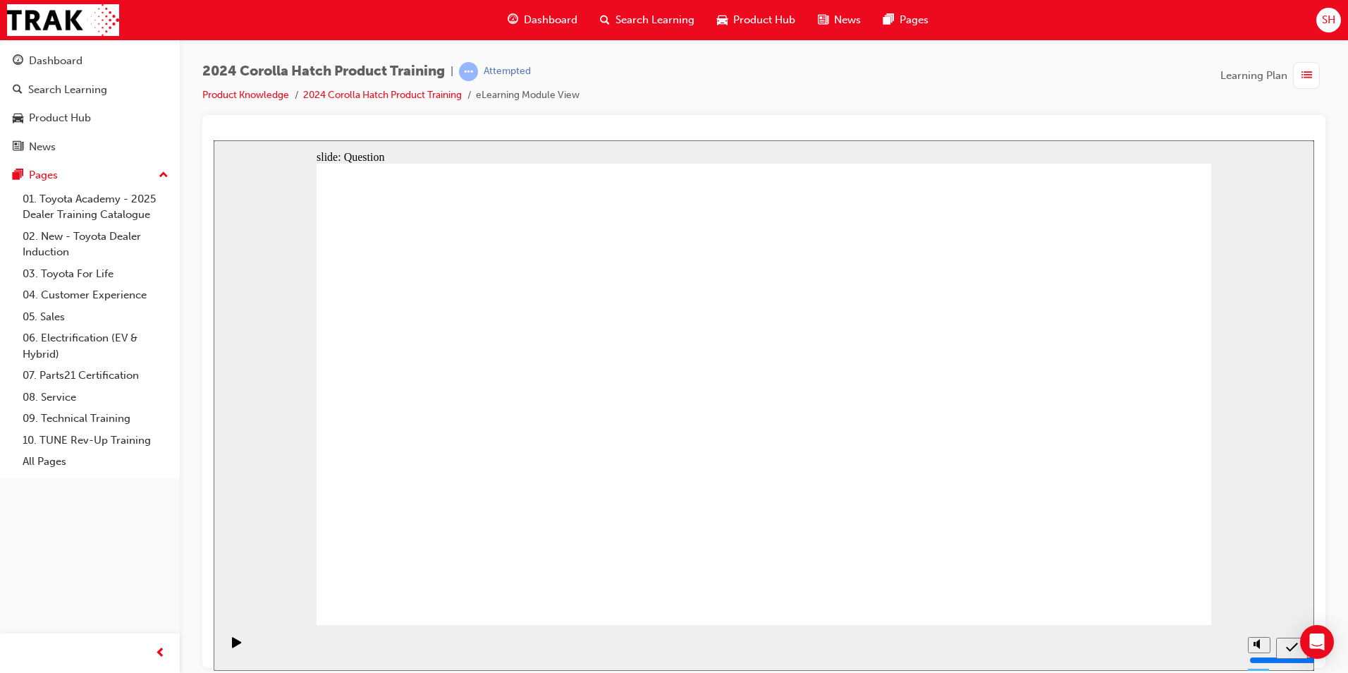
drag, startPoint x: 922, startPoint y: 356, endPoint x: 744, endPoint y: 529, distance: 248.3
drag, startPoint x: 744, startPoint y: 529, endPoint x: 758, endPoint y: 510, distance: 23.7
drag, startPoint x: 1075, startPoint y: 376, endPoint x: 1082, endPoint y: 516, distance: 139.7
drag, startPoint x: 755, startPoint y: 367, endPoint x: 917, endPoint y: 511, distance: 216.2
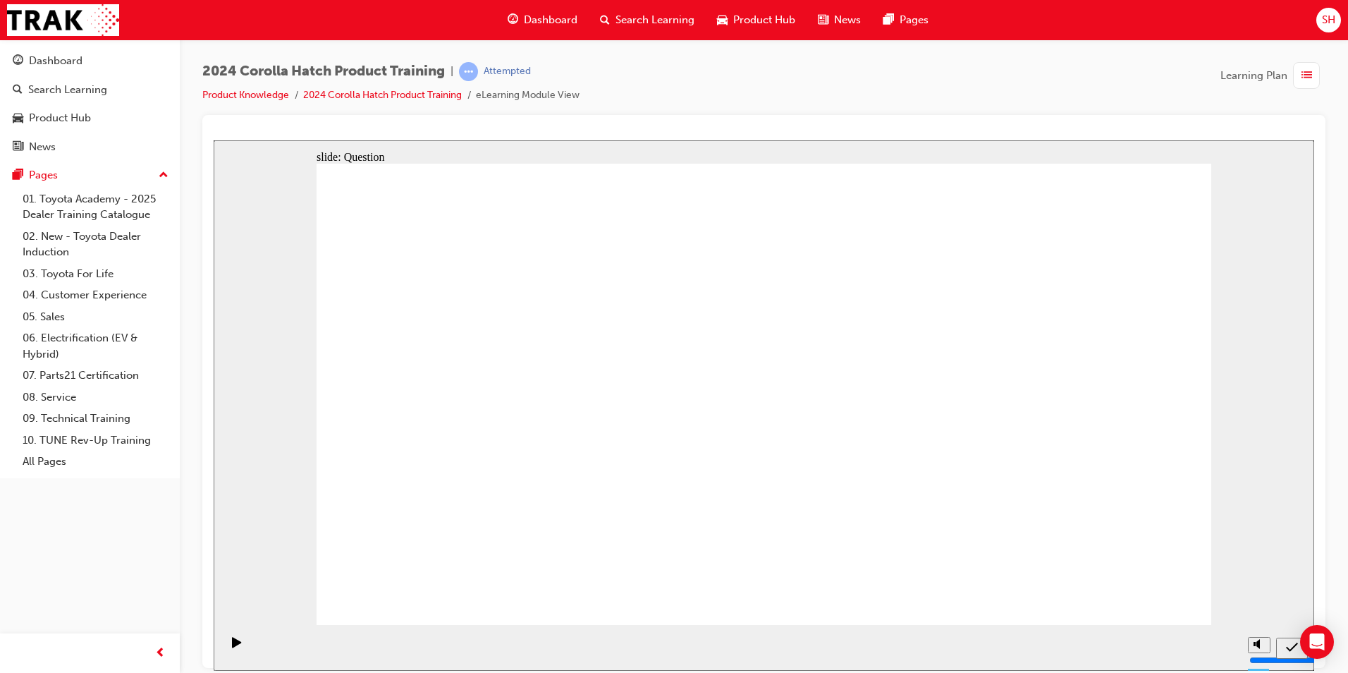
radio input "true"
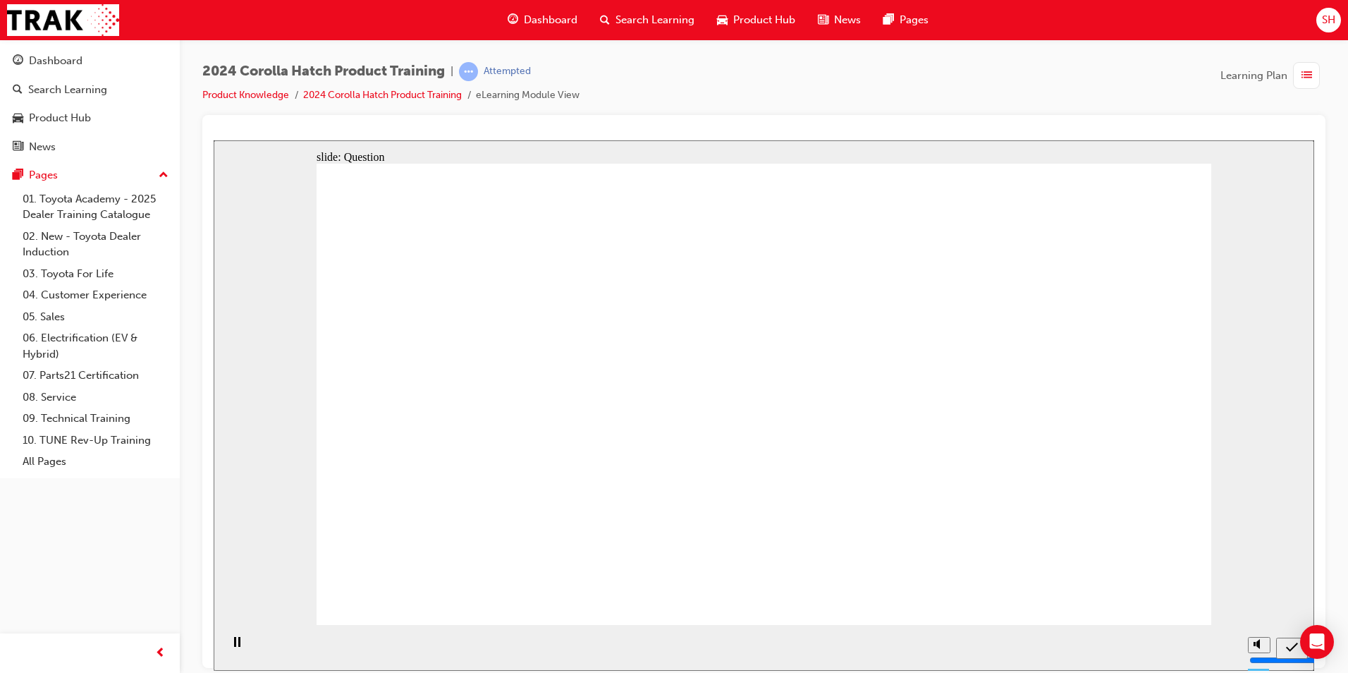
radio input "true"
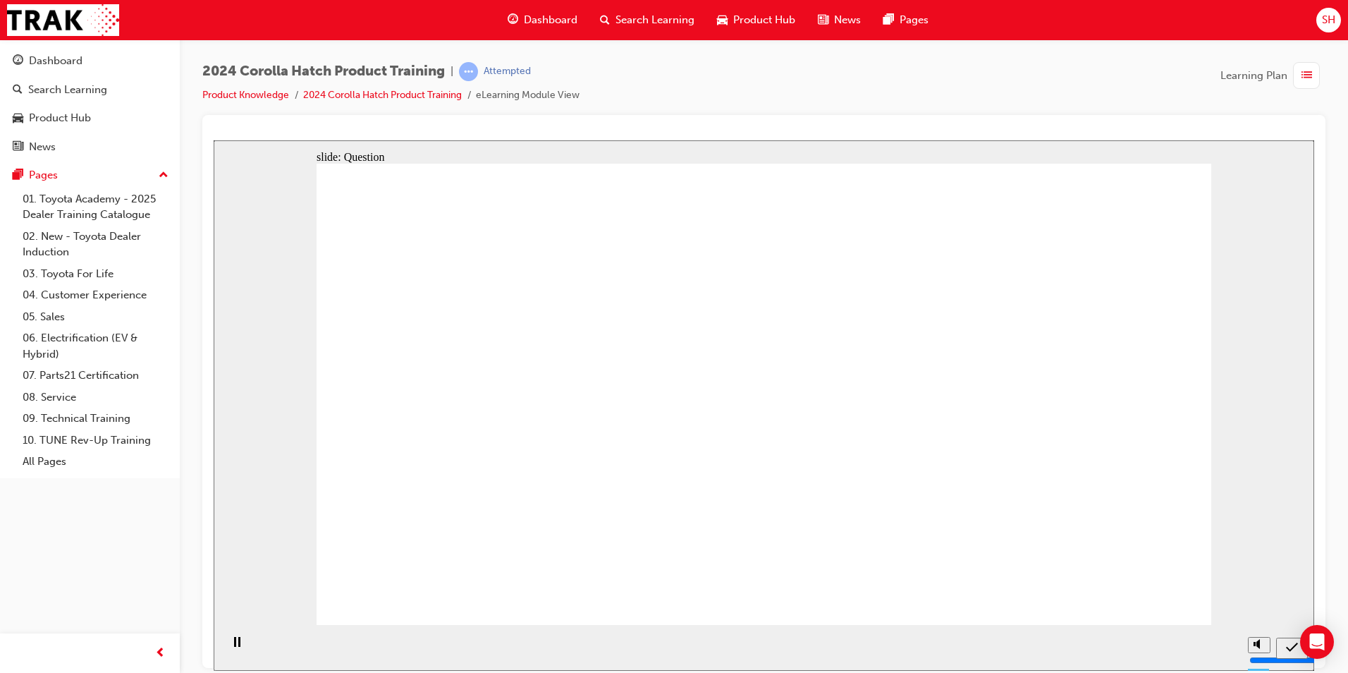
radio input "true"
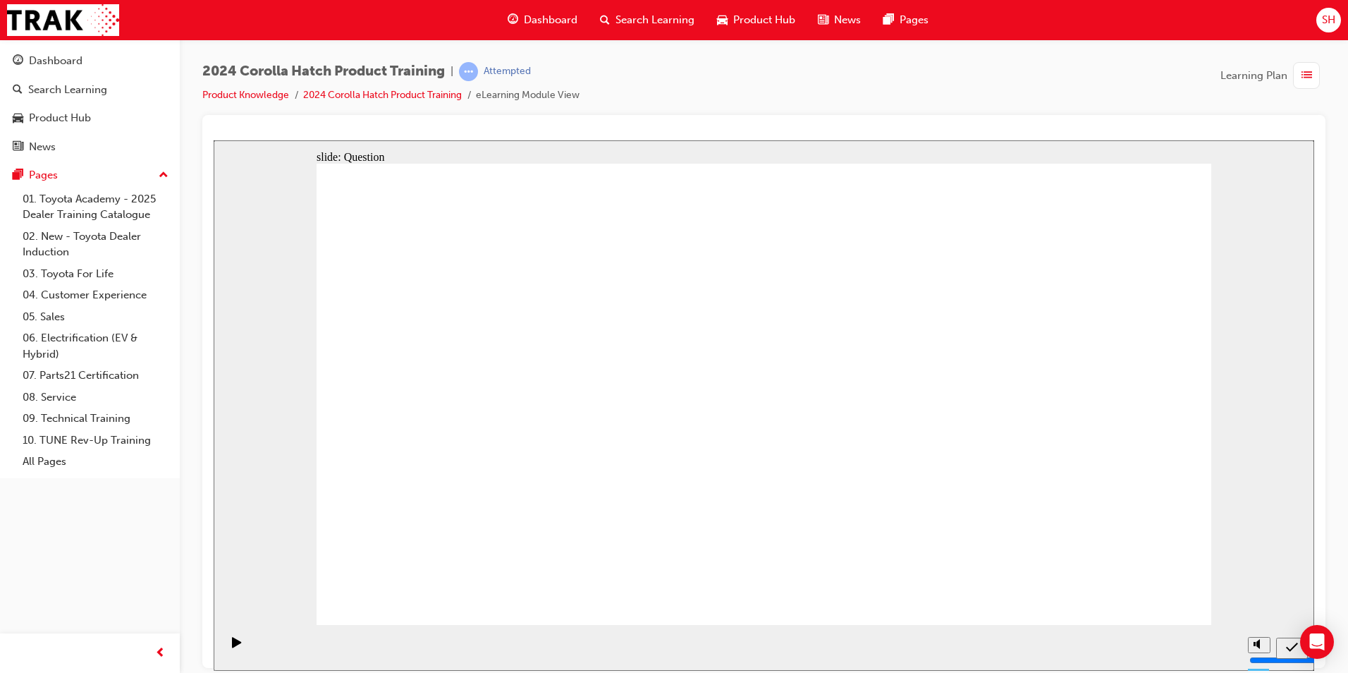
radio input "true"
